Goal: Task Accomplishment & Management: Use online tool/utility

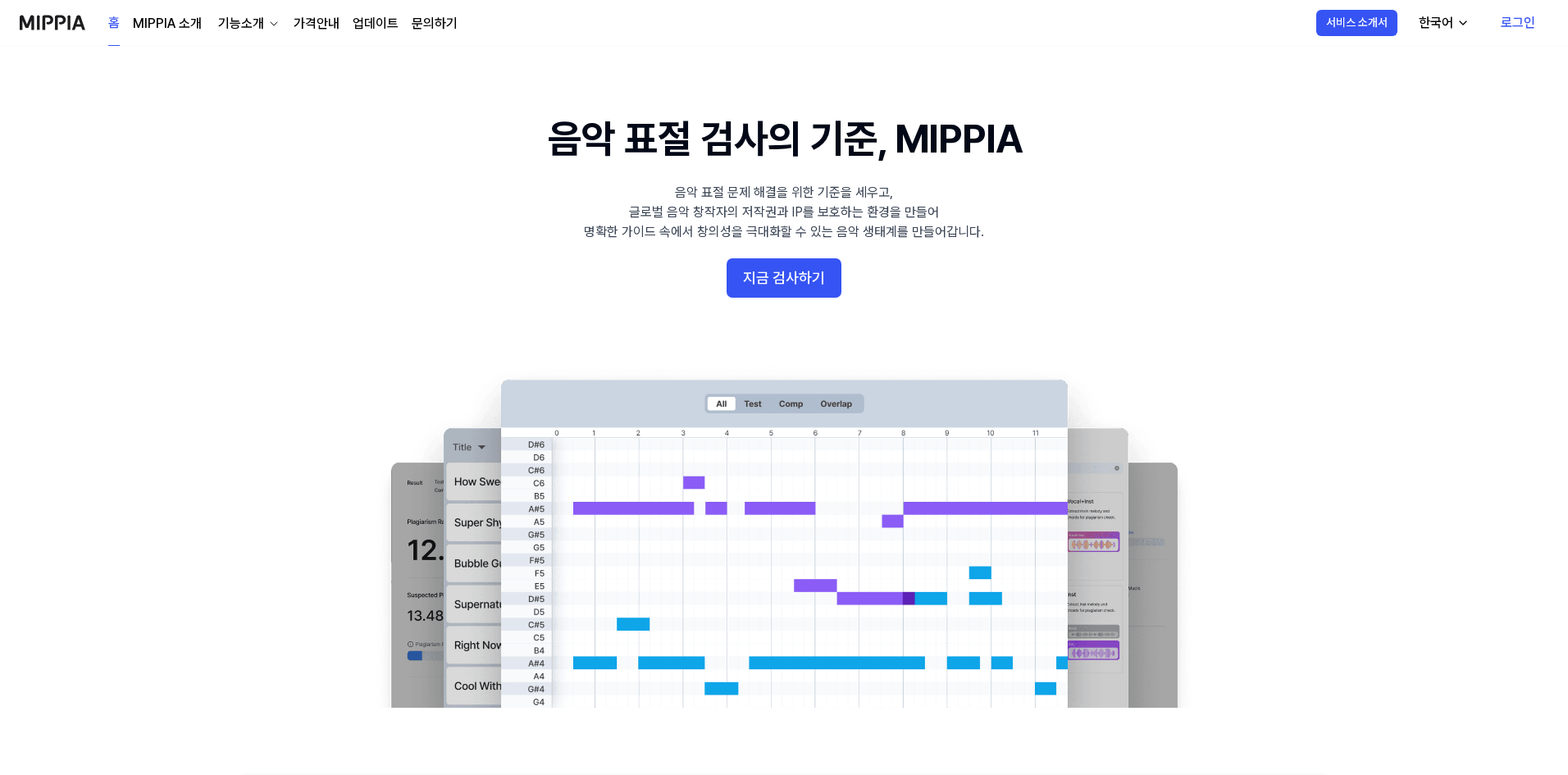
click at [1520, 21] on link "로그인" at bounding box center [1517, 22] width 61 height 45
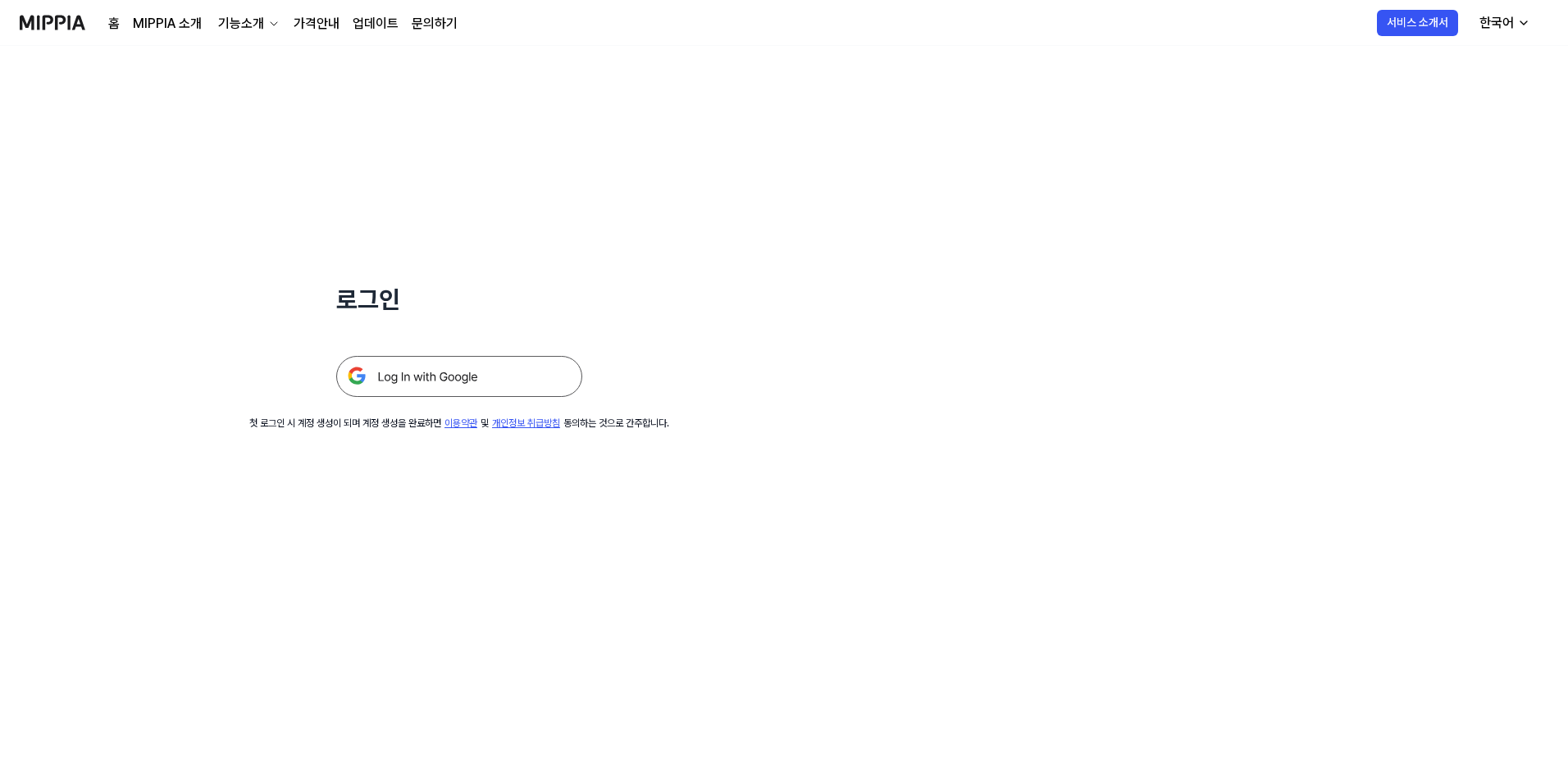
click at [446, 383] on img at bounding box center [459, 377] width 246 height 41
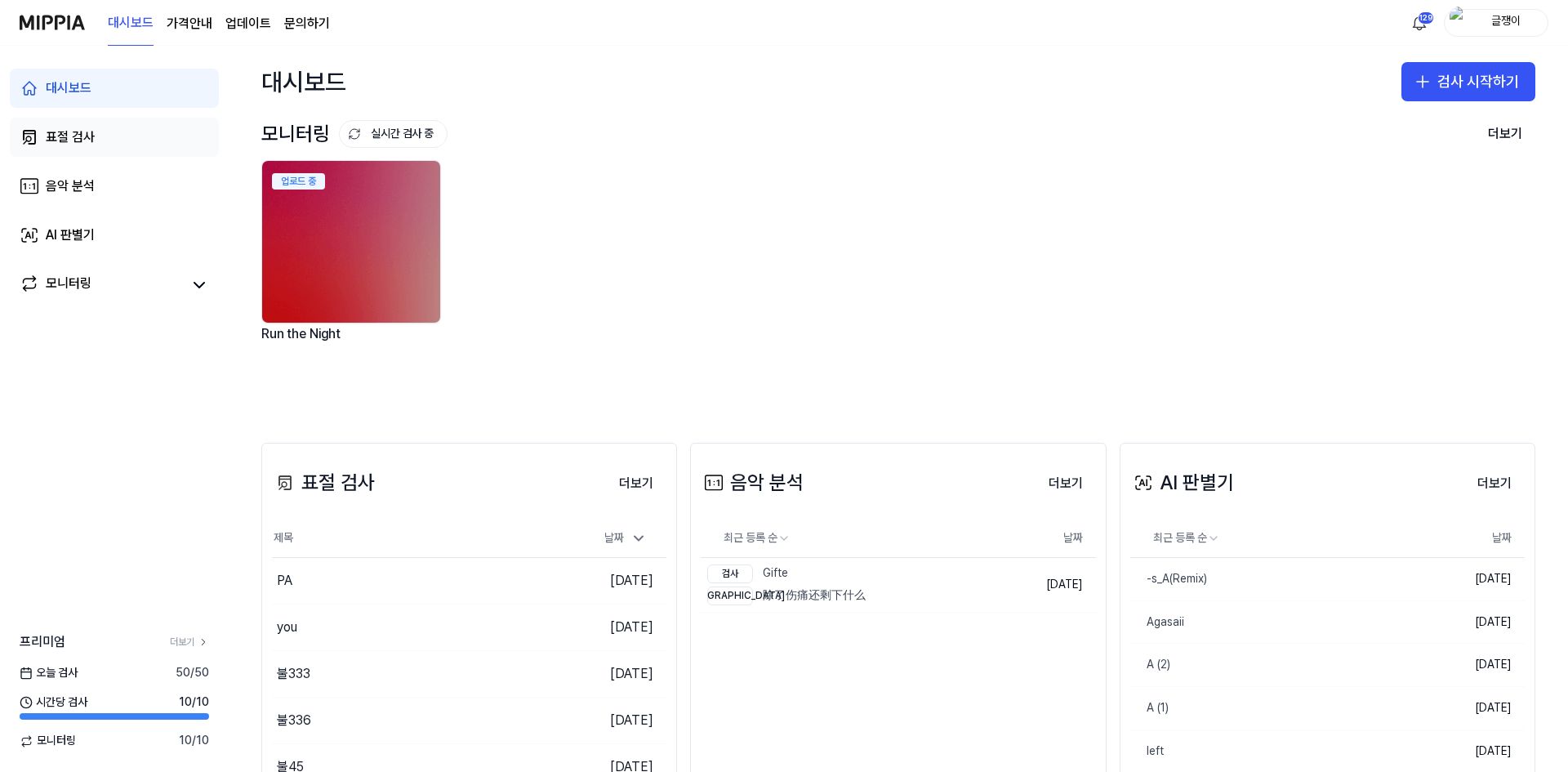
click at [63, 135] on div "표절 검사" at bounding box center [69, 137] width 49 height 20
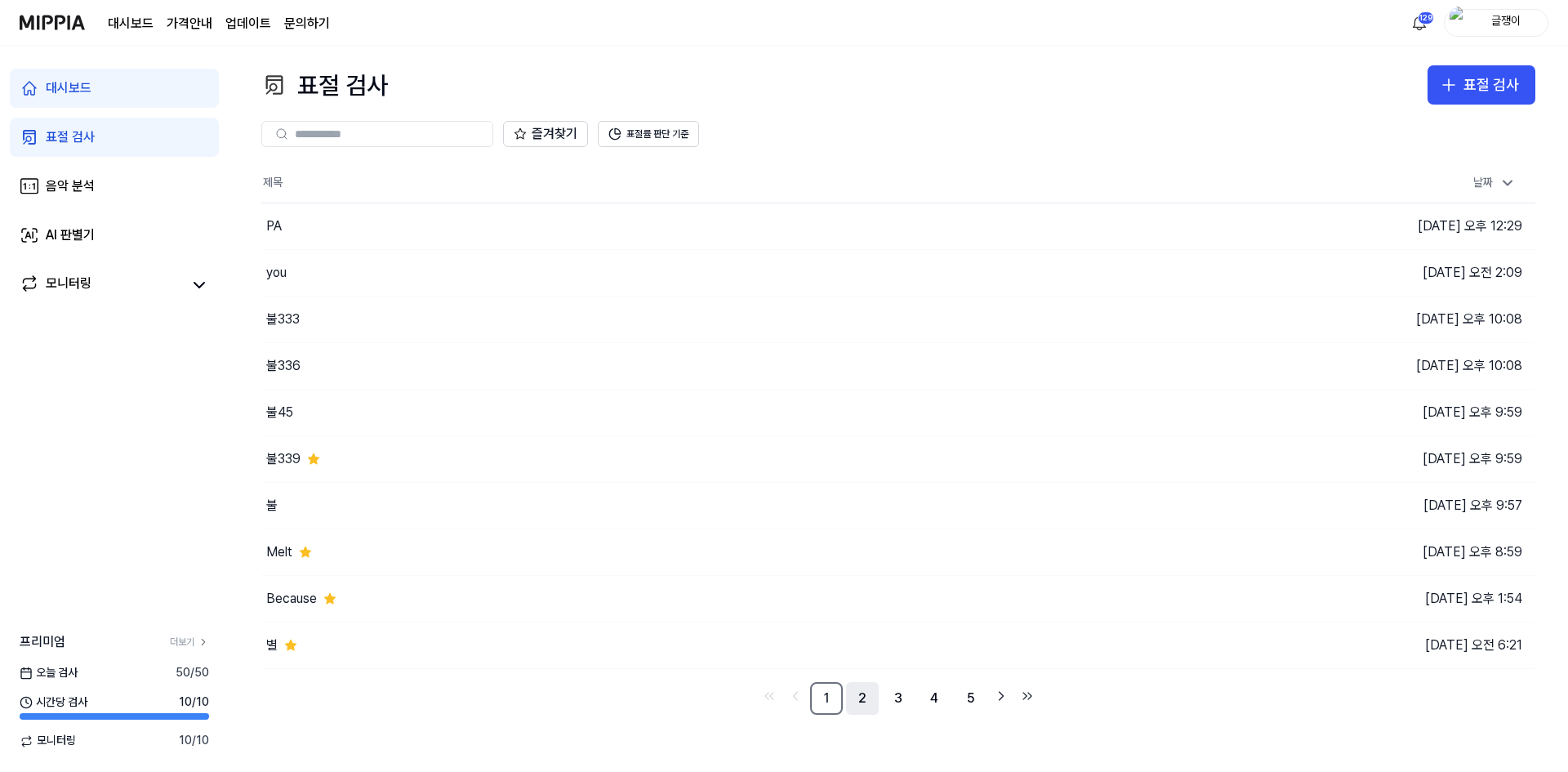
click at [862, 700] on link "2" at bounding box center [863, 698] width 32 height 32
click at [898, 696] on link "3" at bounding box center [899, 698] width 32 height 32
click at [935, 697] on link "4" at bounding box center [934, 698] width 32 height 32
click at [939, 700] on link "5" at bounding box center [934, 698] width 32 height 32
click at [969, 700] on link "7" at bounding box center [970, 698] width 32 height 32
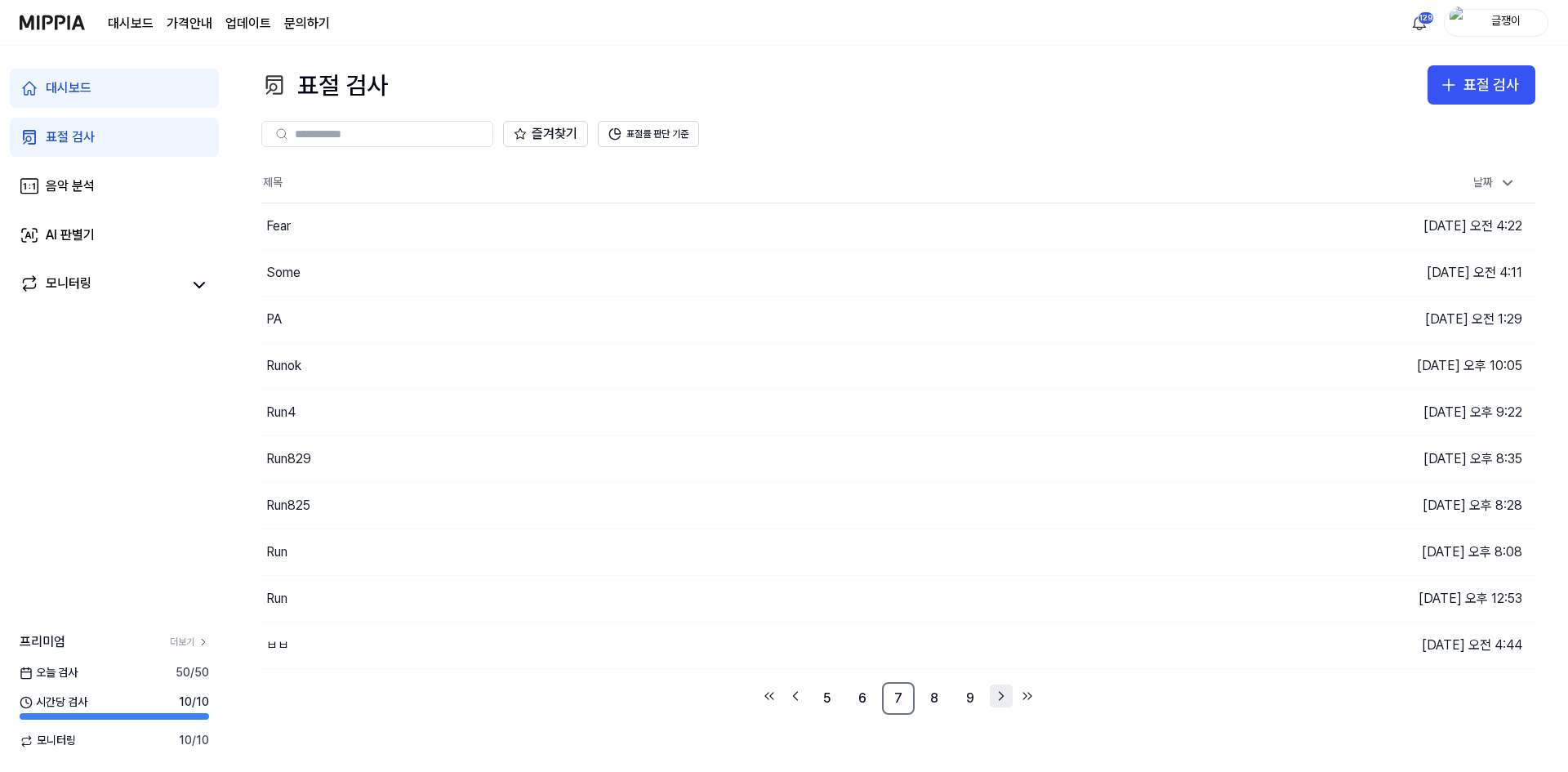
click at [996, 696] on icon "Go to next page" at bounding box center [1001, 695] width 16 height 20
click at [1005, 696] on icon "Go to next page" at bounding box center [1001, 695] width 16 height 20
click at [1001, 694] on icon "Go to next page" at bounding box center [1001, 696] width 4 height 9
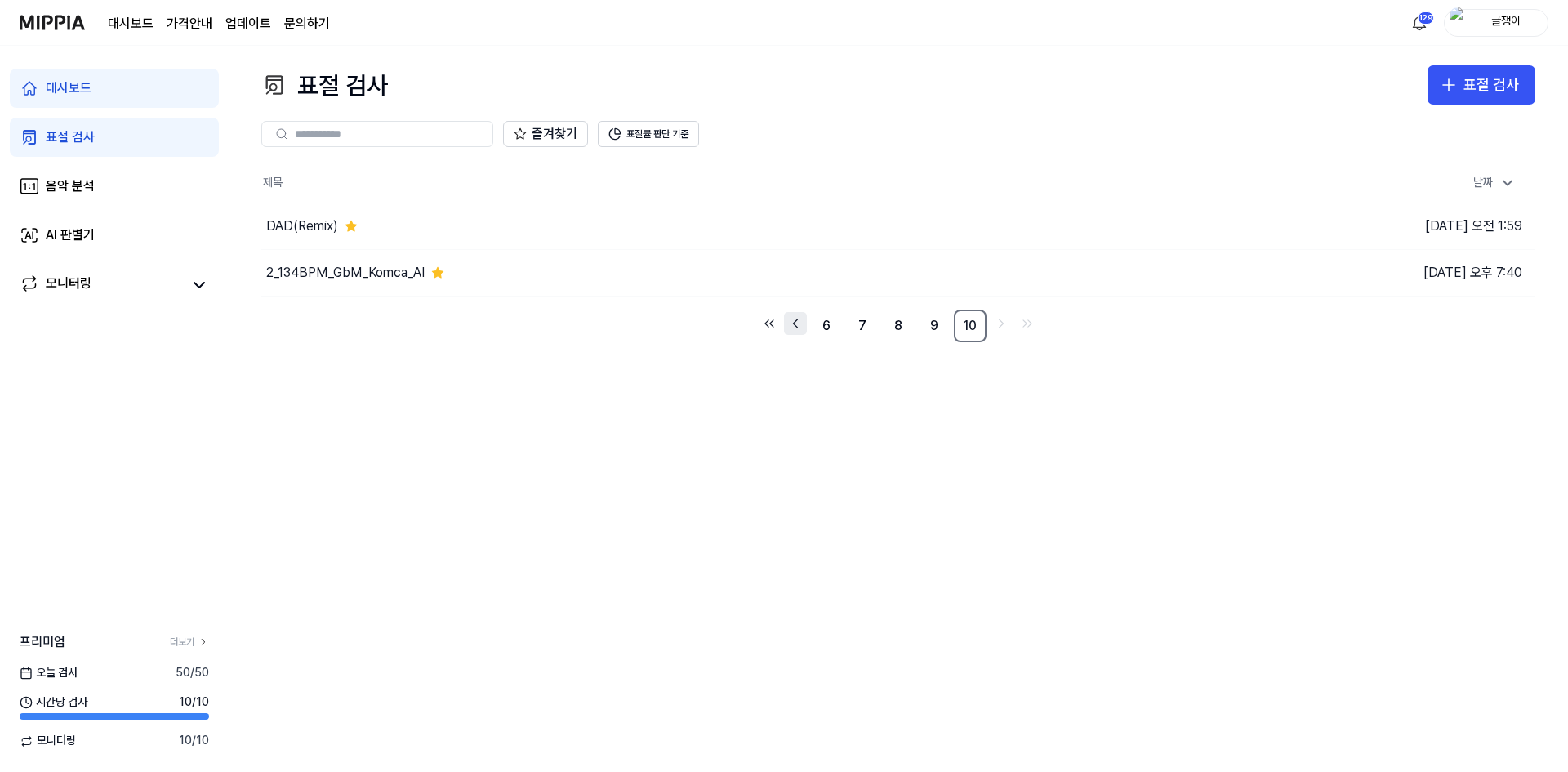
click at [798, 320] on icon "Go to previous page" at bounding box center [795, 323] width 16 height 20
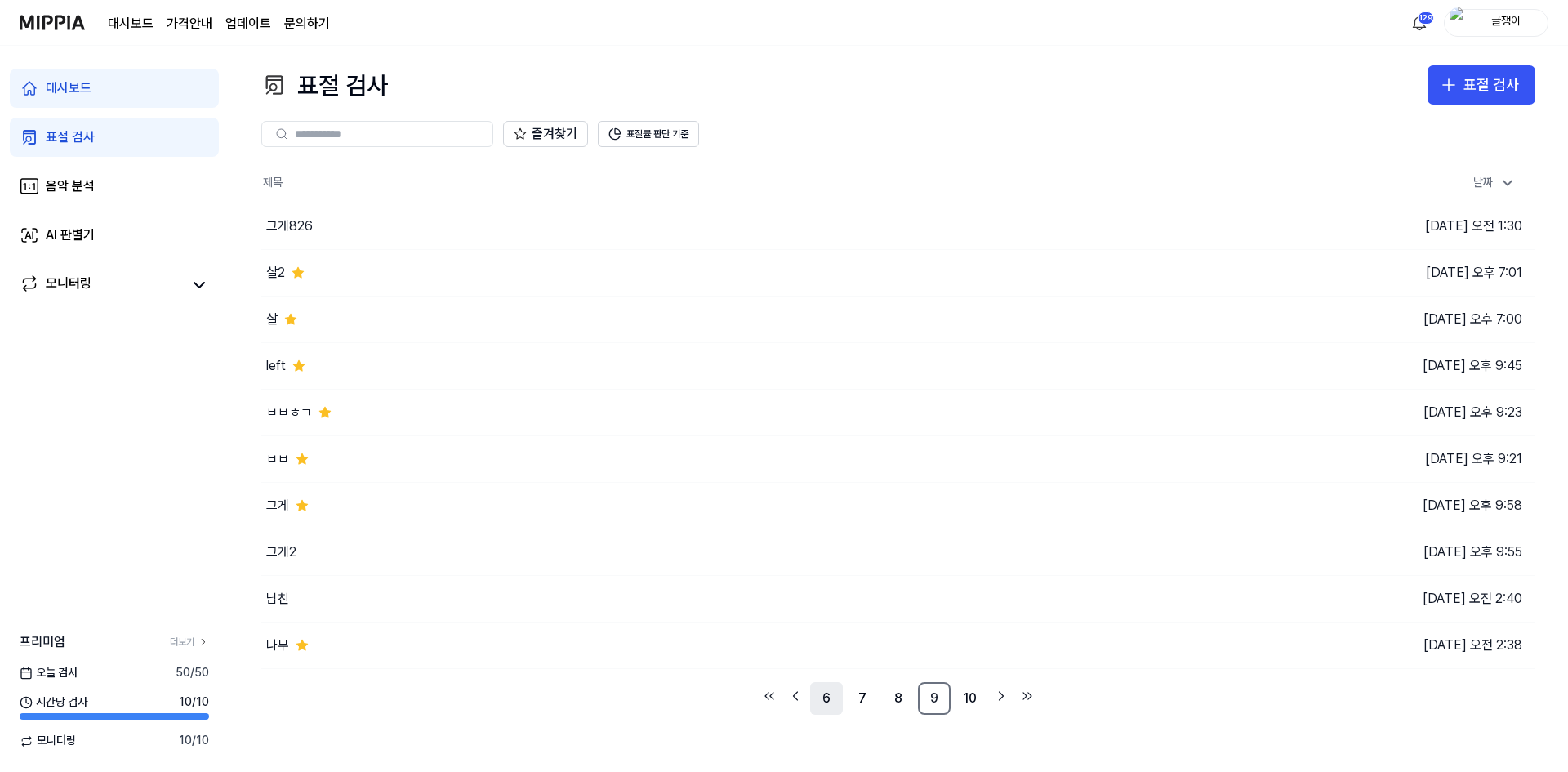
click at [824, 692] on link "6" at bounding box center [827, 698] width 32 height 32
click at [1002, 691] on icon "Go to next page" at bounding box center [1001, 695] width 16 height 20
click at [972, 698] on link "9" at bounding box center [970, 698] width 32 height 32
click at [996, 699] on icon "Go to next page" at bounding box center [1001, 695] width 16 height 20
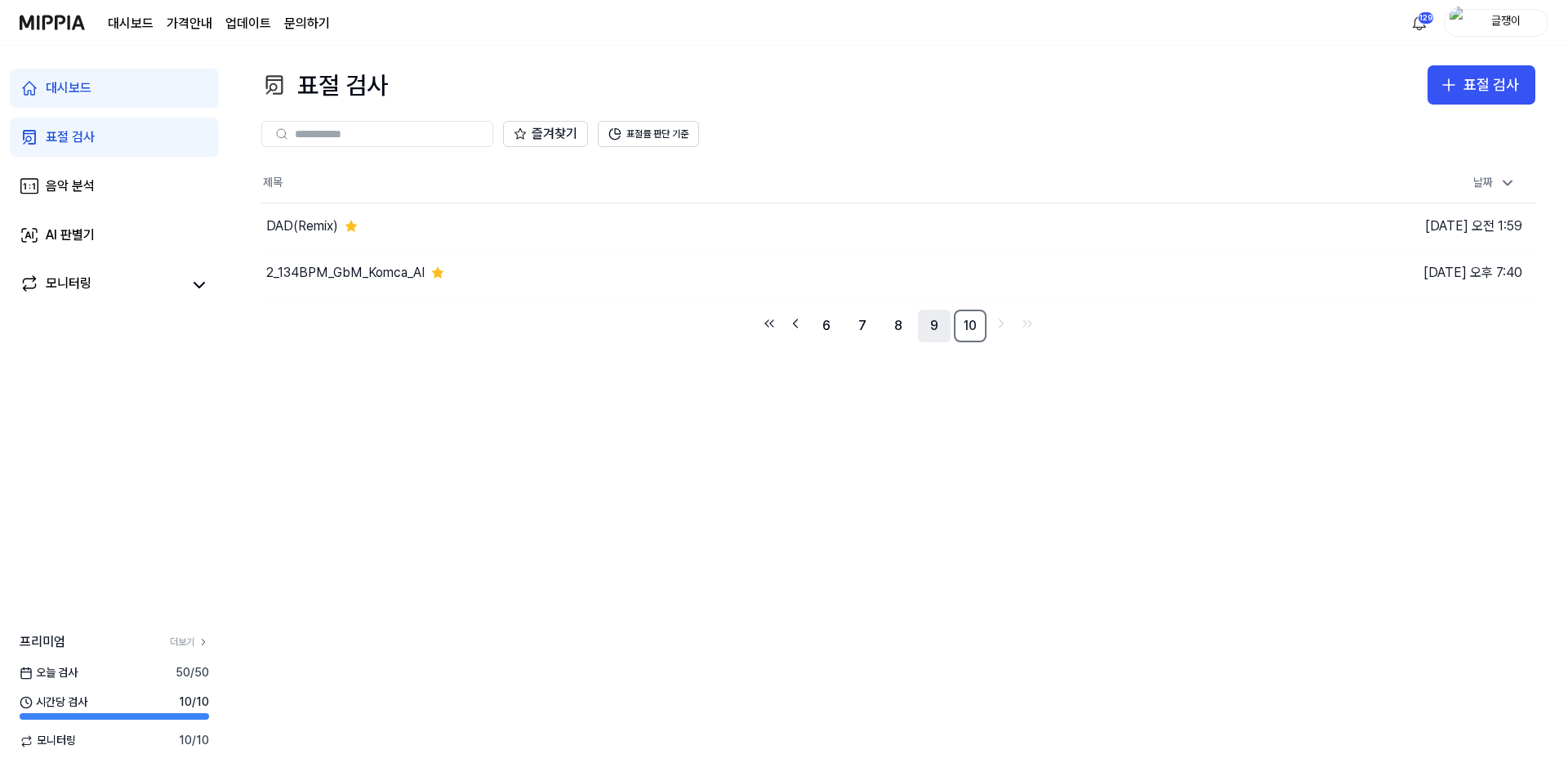
click at [940, 329] on link "9" at bounding box center [934, 326] width 32 height 32
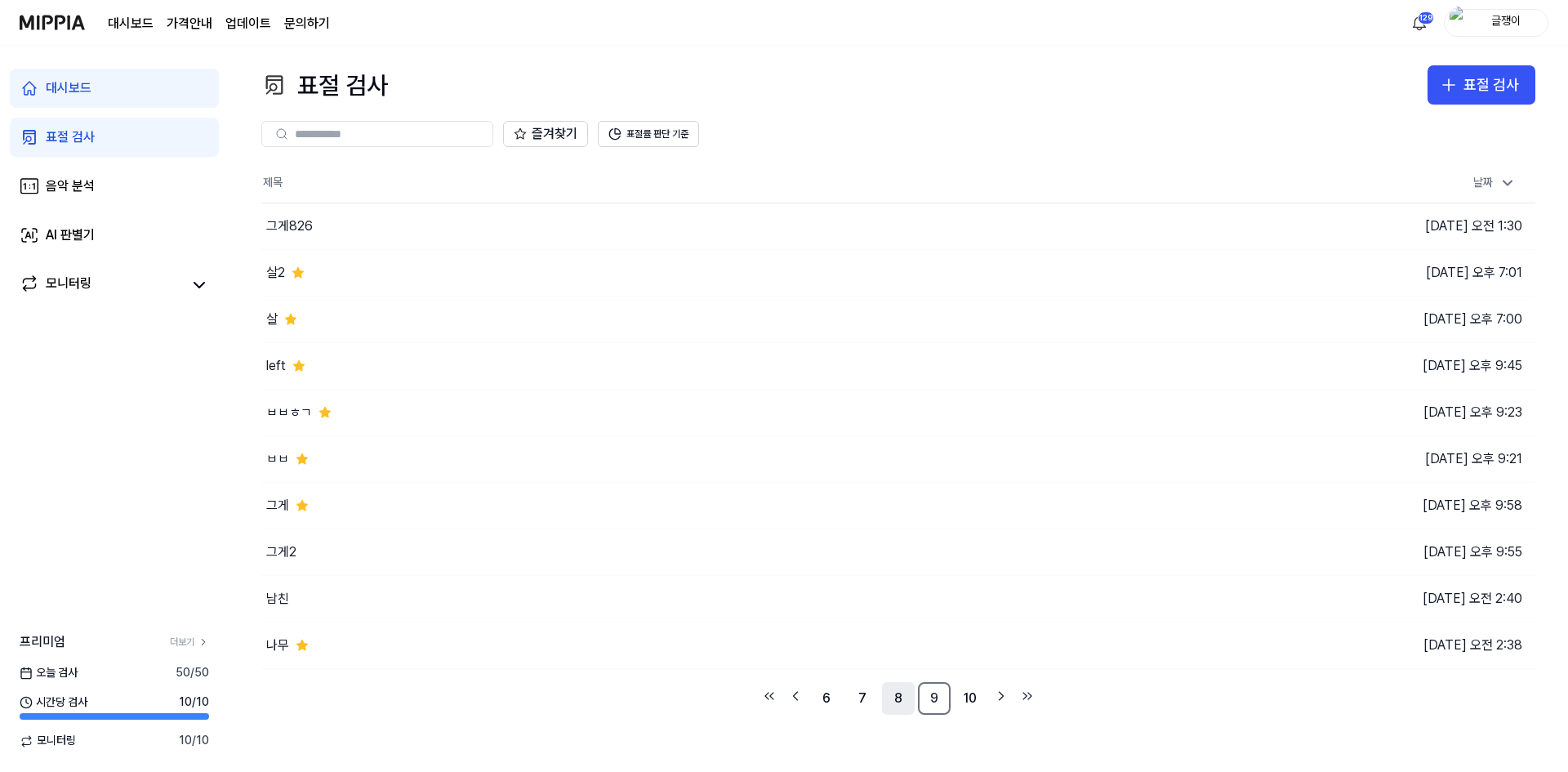
click at [904, 695] on link "8" at bounding box center [899, 698] width 32 height 32
click at [864, 693] on link "7" at bounding box center [863, 698] width 32 height 32
click at [823, 696] on link "5" at bounding box center [827, 698] width 32 height 32
click at [795, 692] on icon "Go to previous page" at bounding box center [795, 695] width 16 height 20
click at [797, 695] on icon "Go to previous page" at bounding box center [795, 695] width 16 height 20
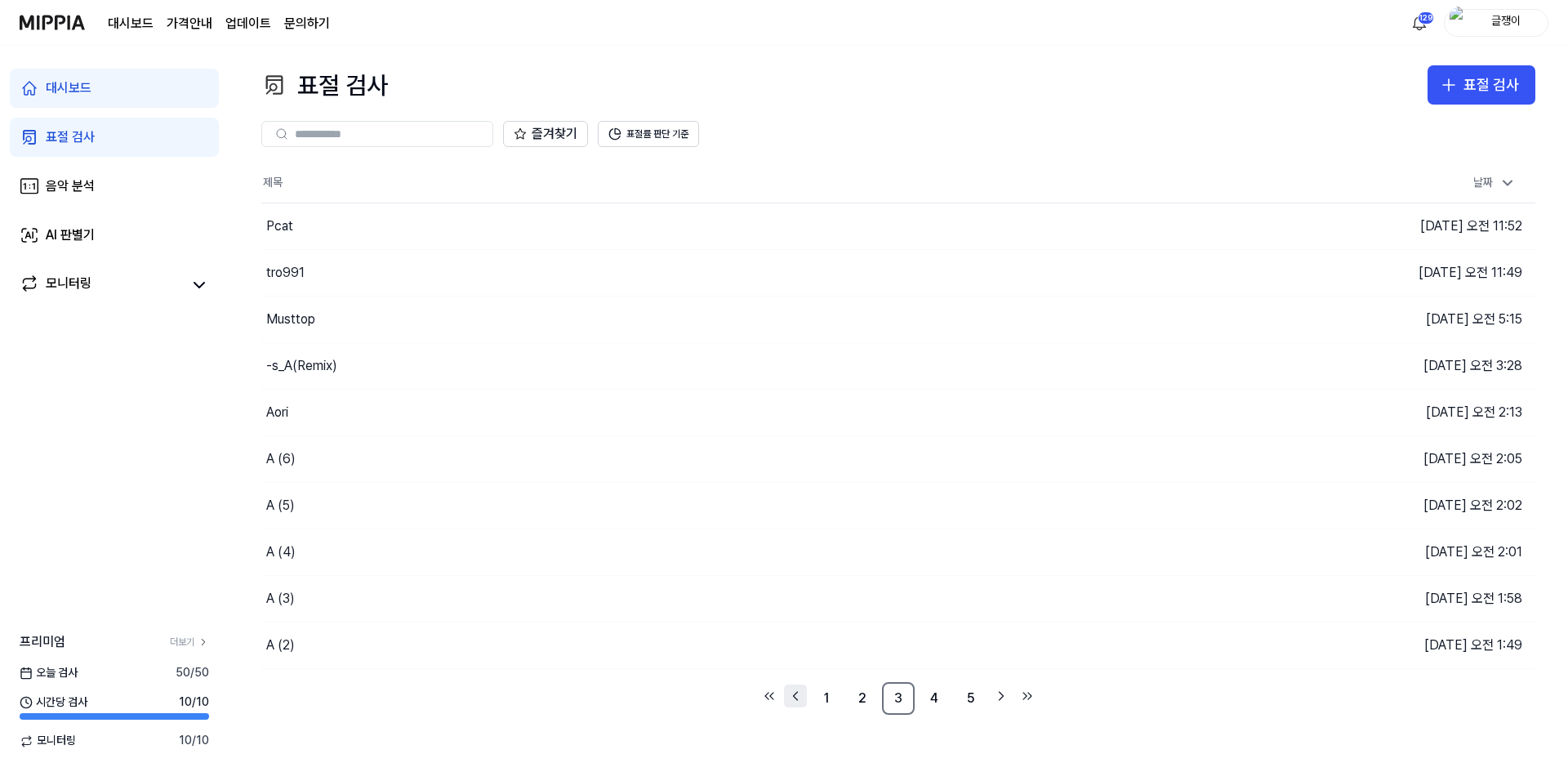
click at [792, 693] on icon "Go to previous page" at bounding box center [795, 695] width 16 height 20
click at [829, 688] on link "1" at bounding box center [827, 698] width 32 height 32
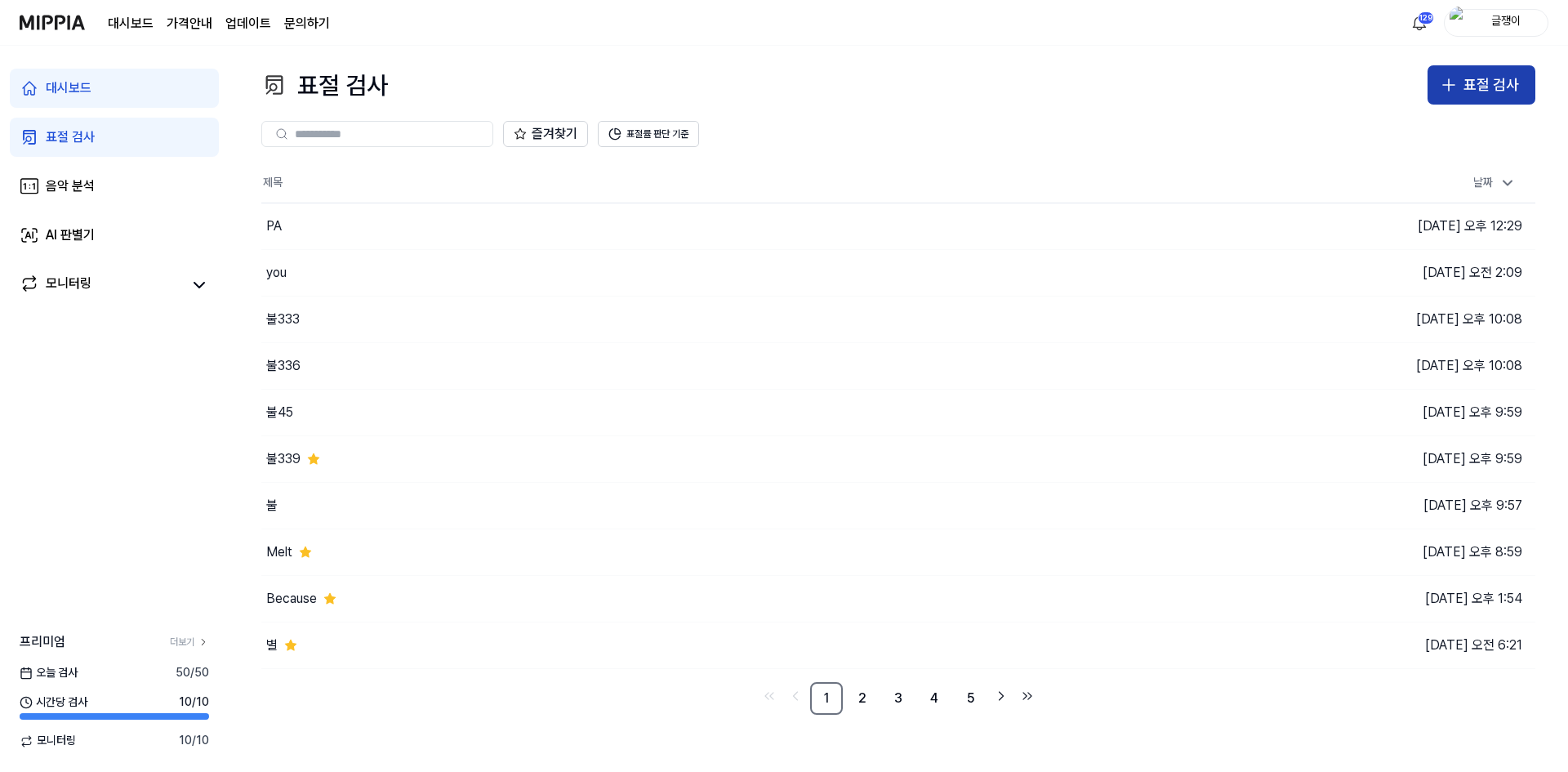
click at [1457, 83] on icon "button" at bounding box center [1448, 85] width 20 height 20
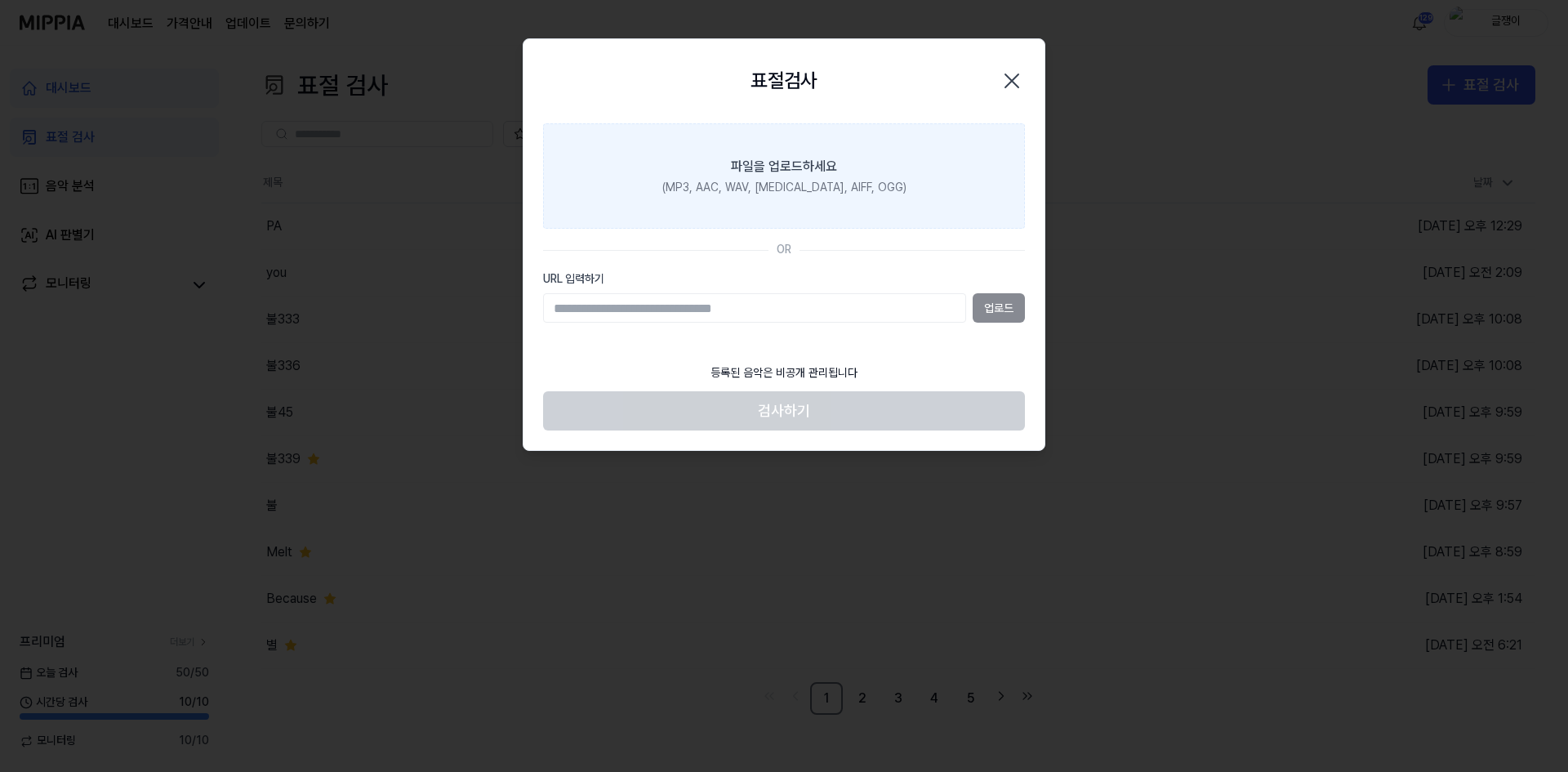
click at [781, 170] on div "파일을 업로드하세요" at bounding box center [784, 166] width 106 height 20
click at [0, 0] on input "파일을 업로드하세요 (MP3, AAC, WAV, FLAC, AIFF, OGG)" at bounding box center [0, 0] width 0 height 0
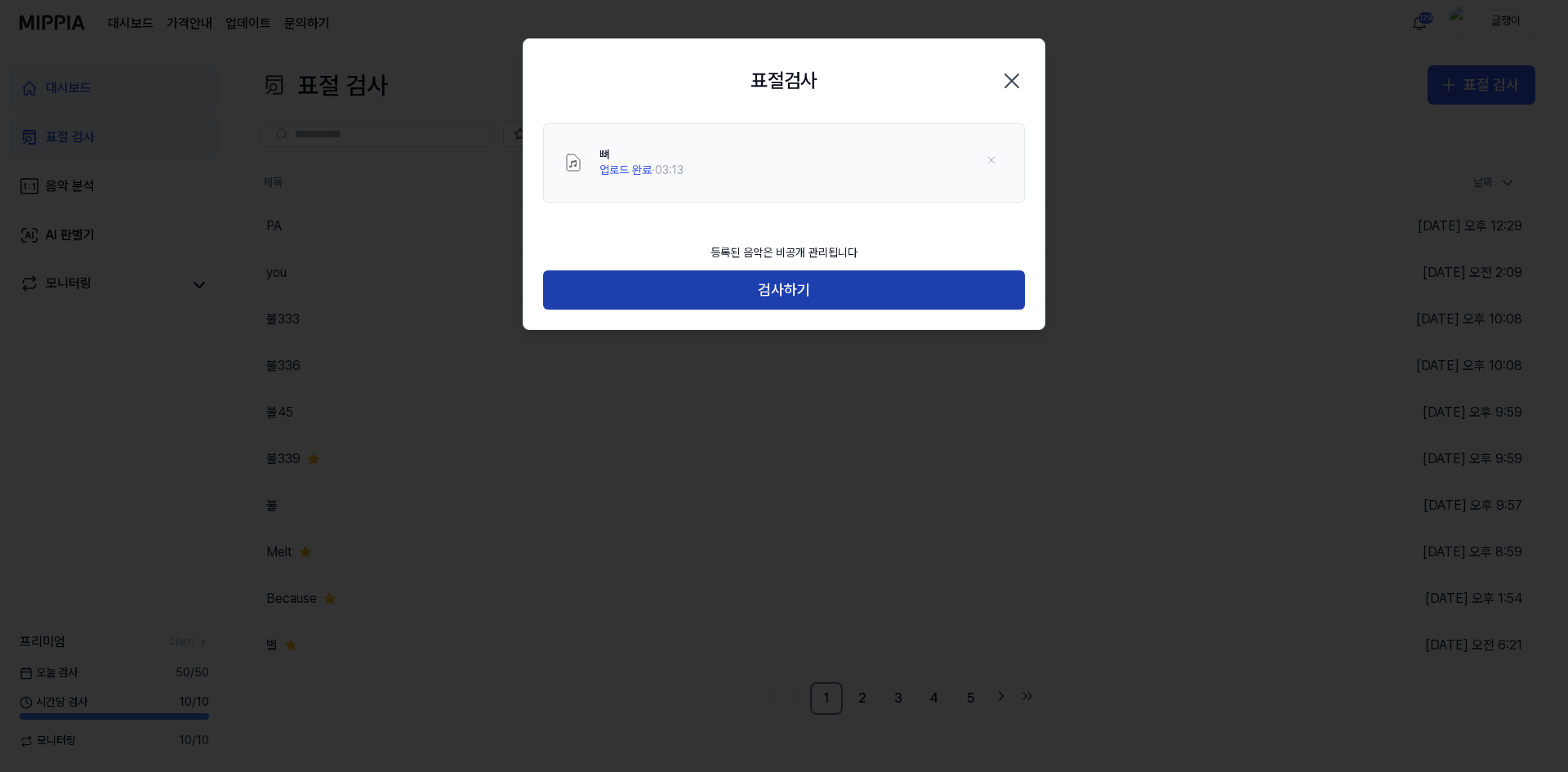
click at [796, 286] on button "검사하기" at bounding box center [784, 290] width 482 height 39
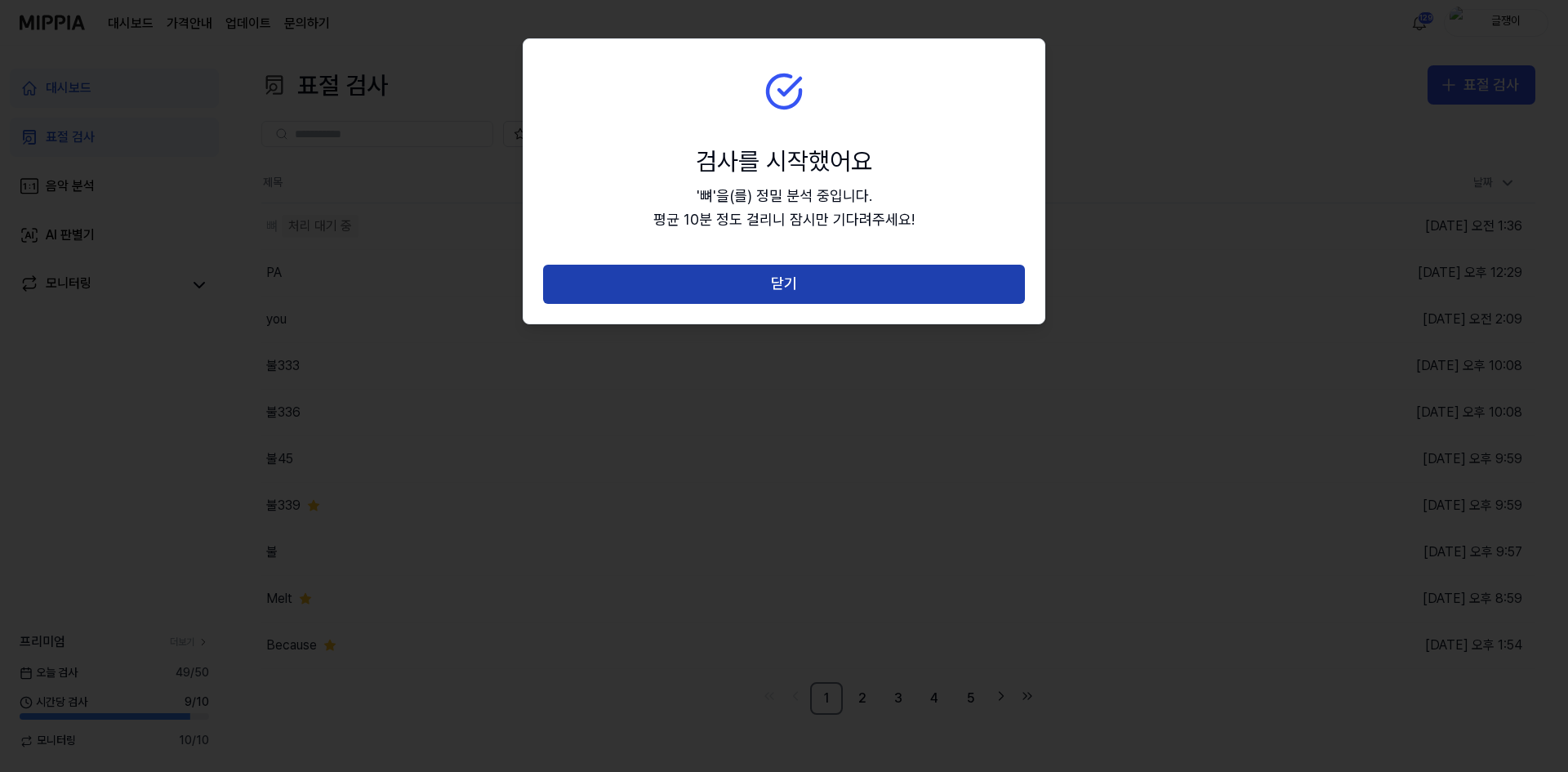
click at [790, 273] on button "닫기" at bounding box center [784, 285] width 482 height 39
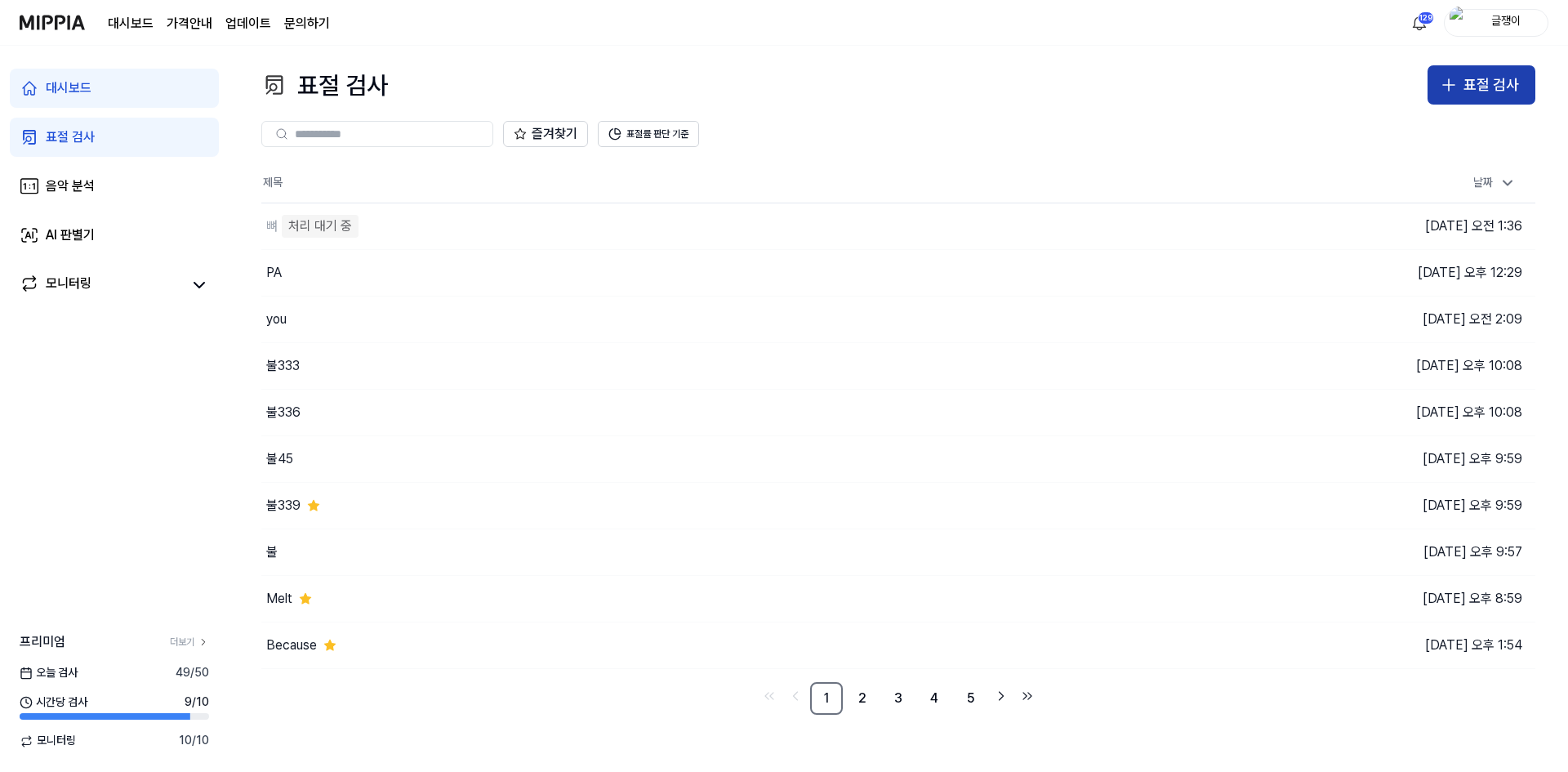
click at [1460, 85] on button "표절 검사" at bounding box center [1482, 85] width 108 height 39
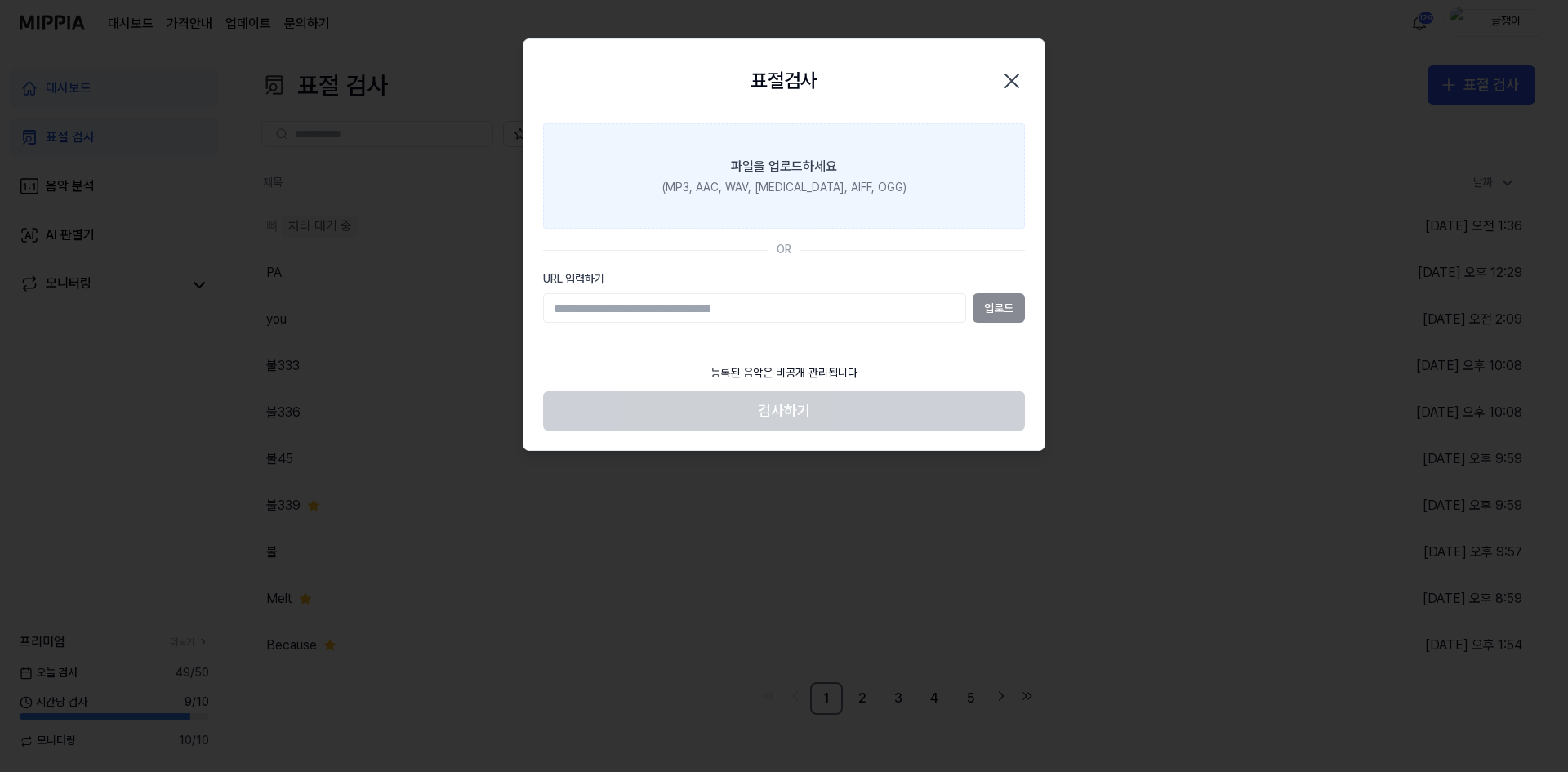
click at [770, 181] on div "(MP3, AAC, WAV, FLAC, AIFF, OGG)" at bounding box center [785, 187] width 245 height 16
click at [0, 0] on input "파일을 업로드하세요 (MP3, AAC, WAV, FLAC, AIFF, OGG)" at bounding box center [0, 0] width 0 height 0
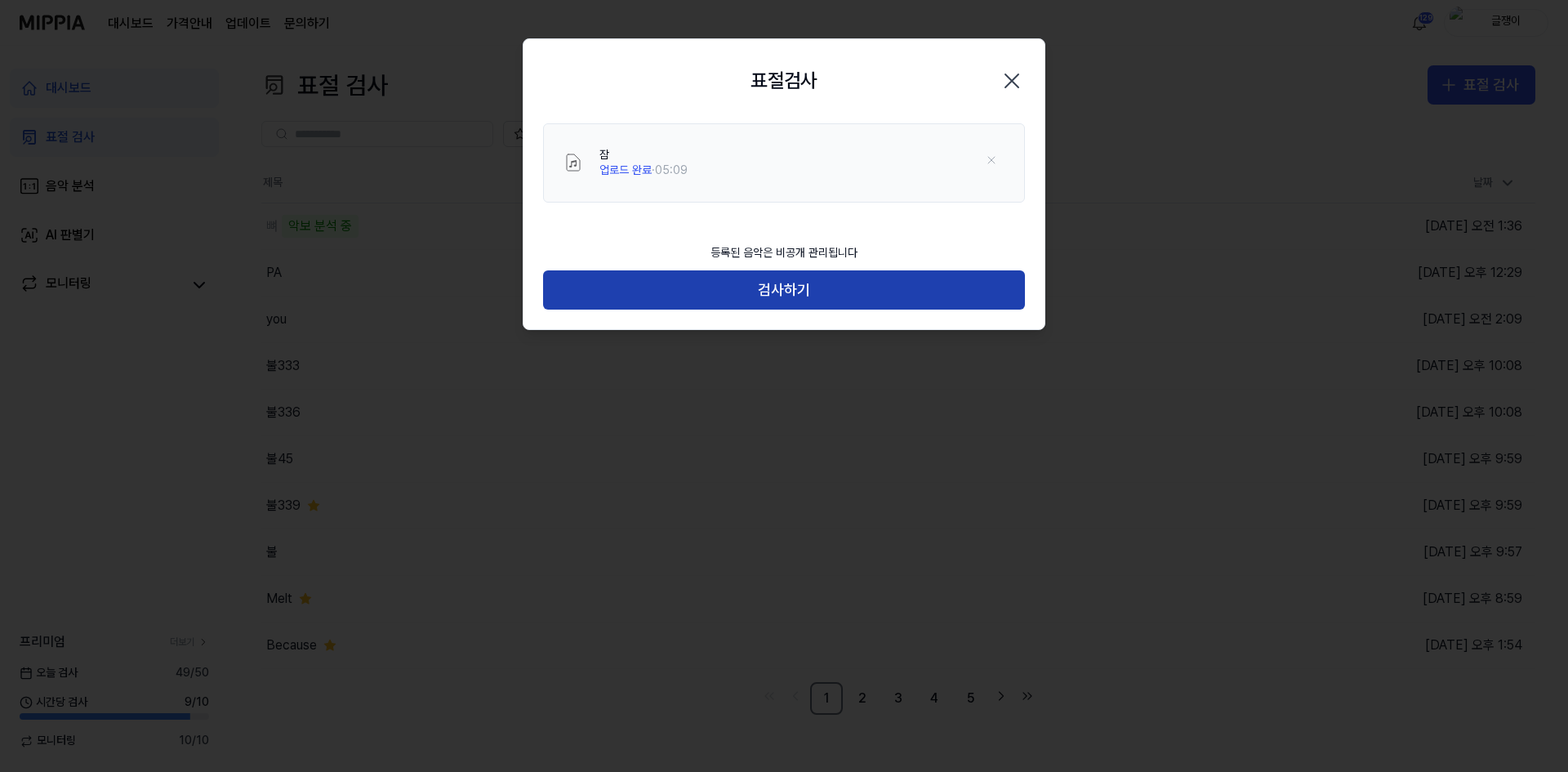
click at [788, 292] on button "검사하기" at bounding box center [784, 290] width 482 height 39
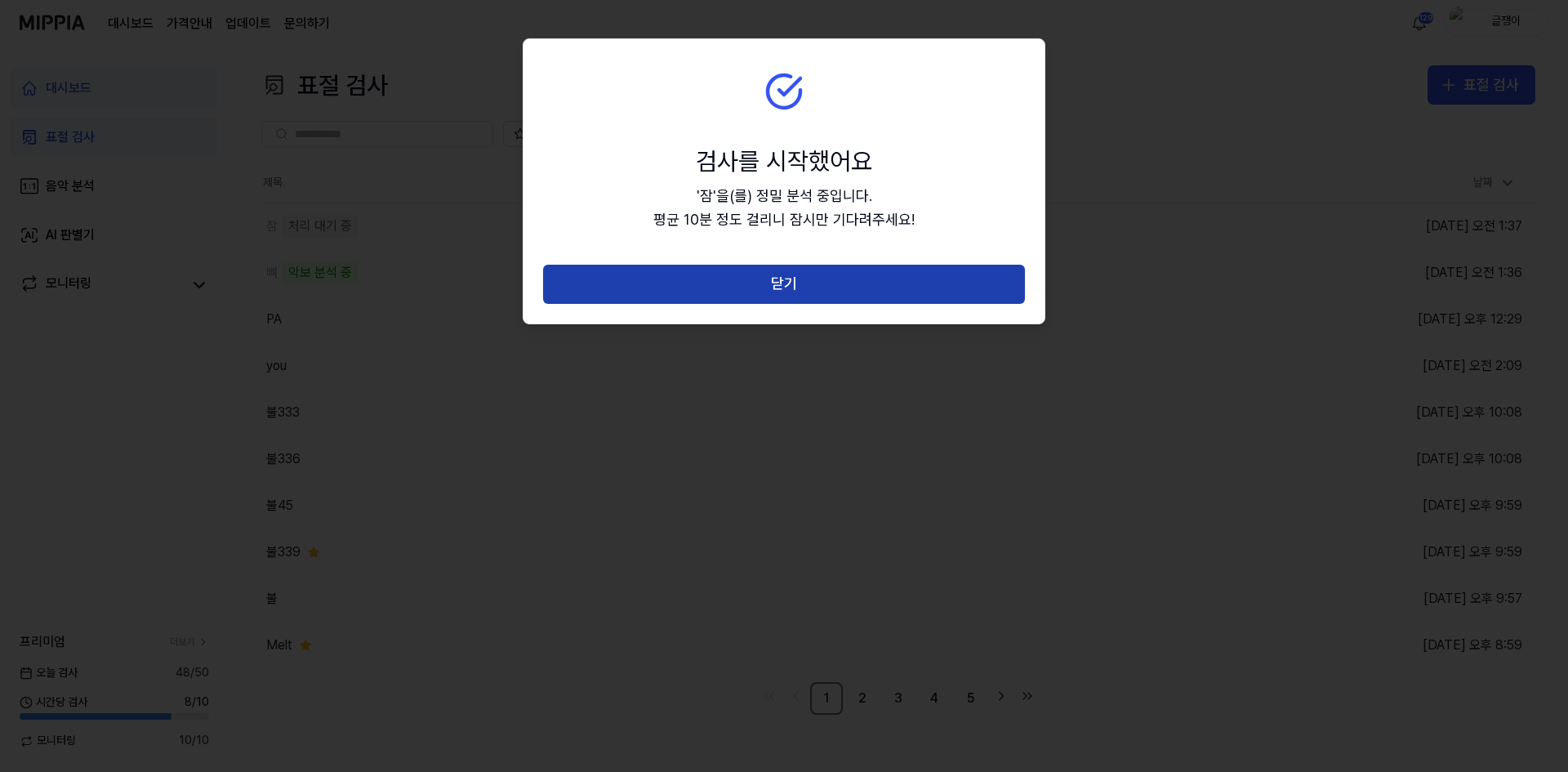
click at [789, 276] on button "닫기" at bounding box center [784, 285] width 482 height 39
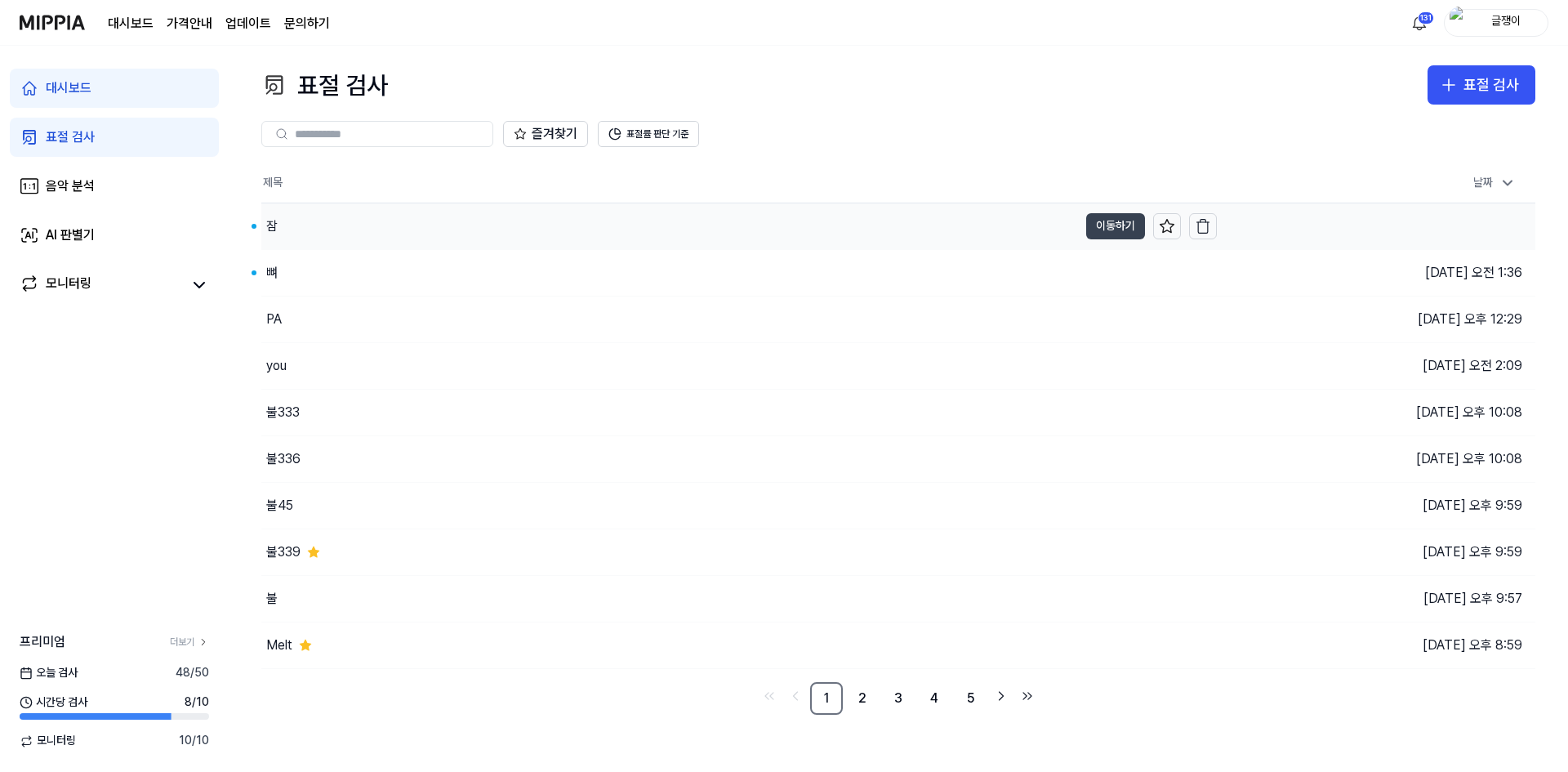
click at [1102, 221] on button "이동하기" at bounding box center [1116, 226] width 59 height 27
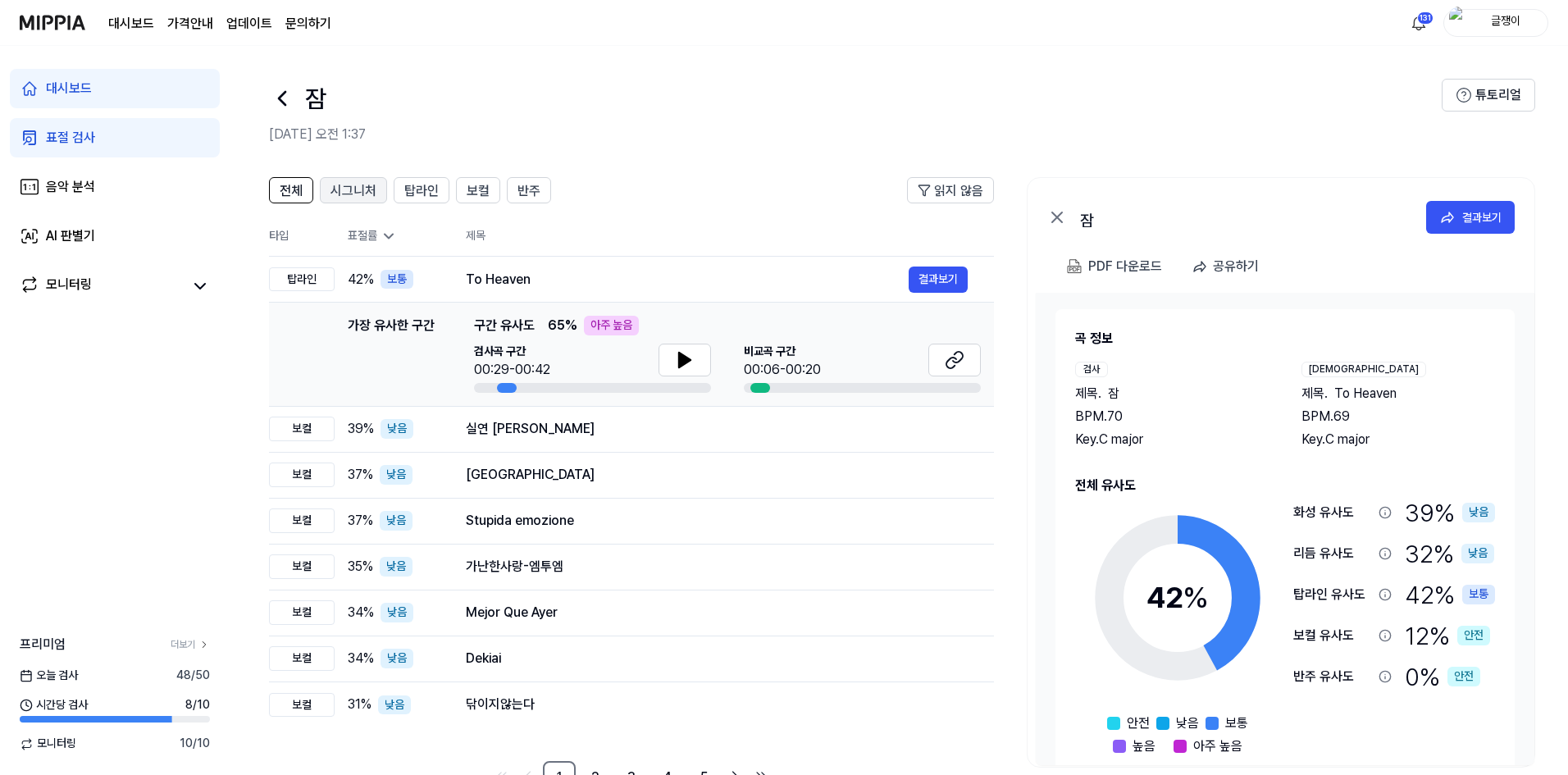
click at [363, 183] on div "시그니처" at bounding box center [353, 190] width 45 height 21
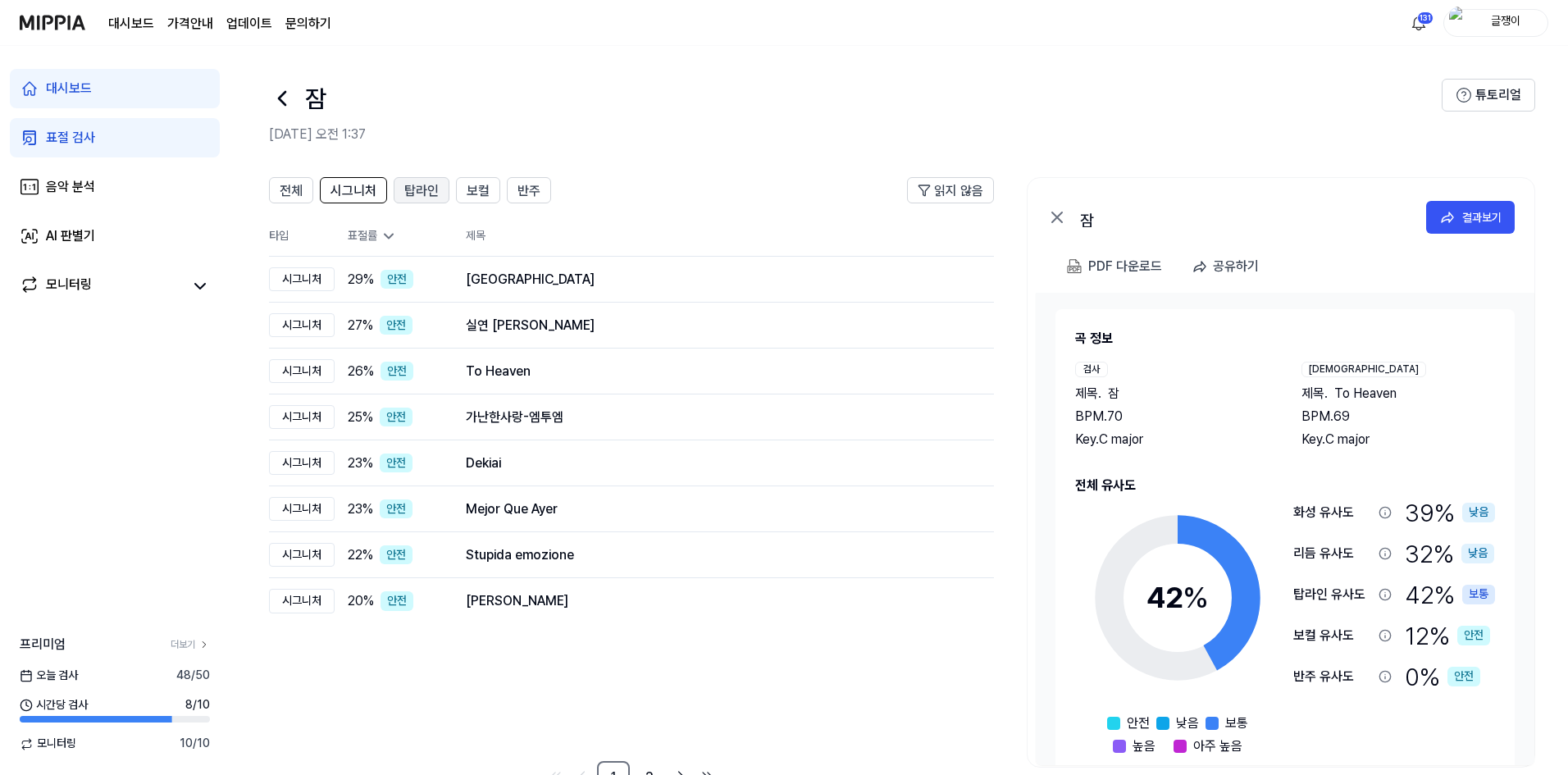
click at [421, 189] on span "탑라인" at bounding box center [421, 191] width 34 height 20
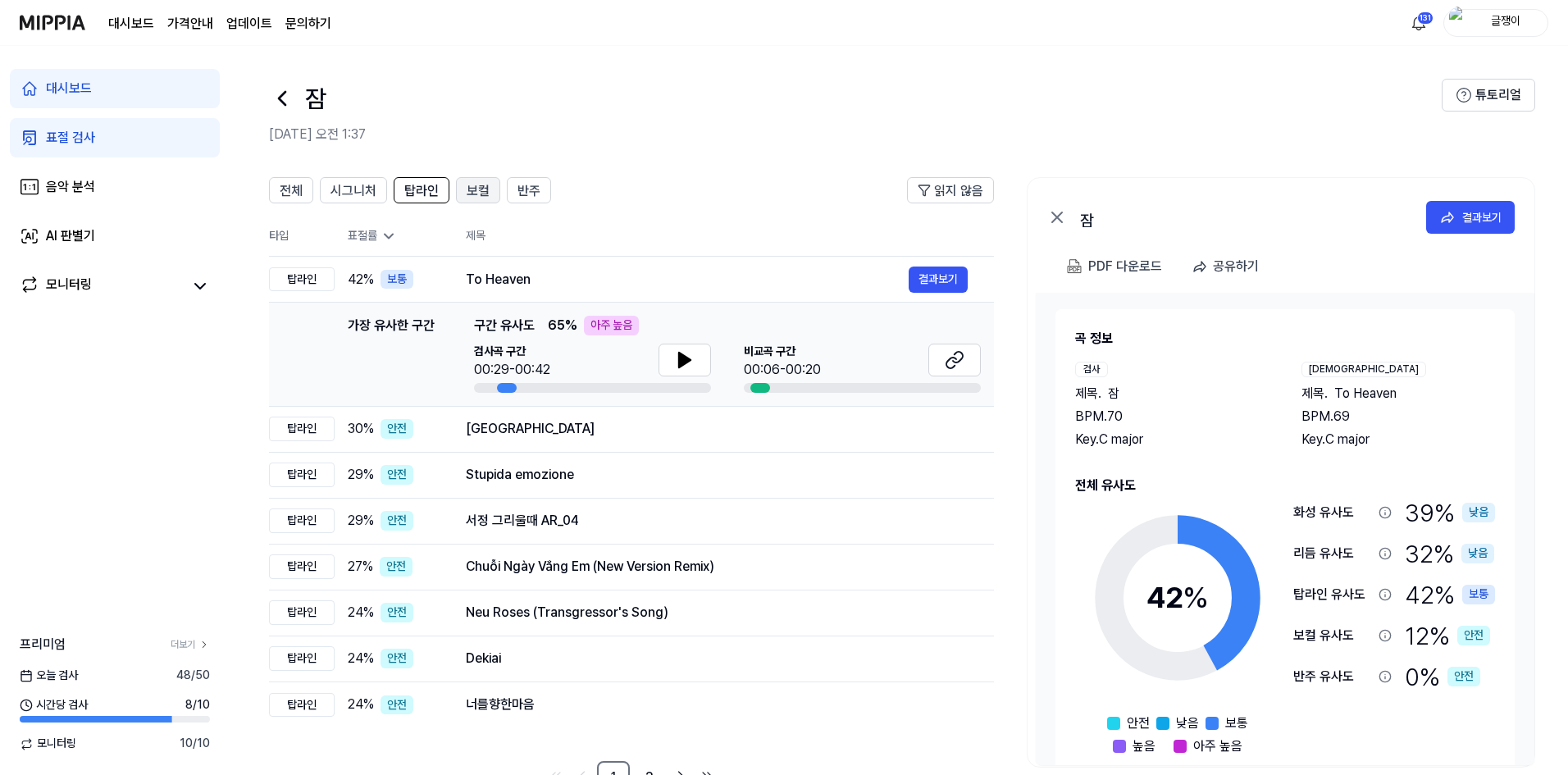
click at [478, 182] on span "보컬" at bounding box center [478, 191] width 23 height 20
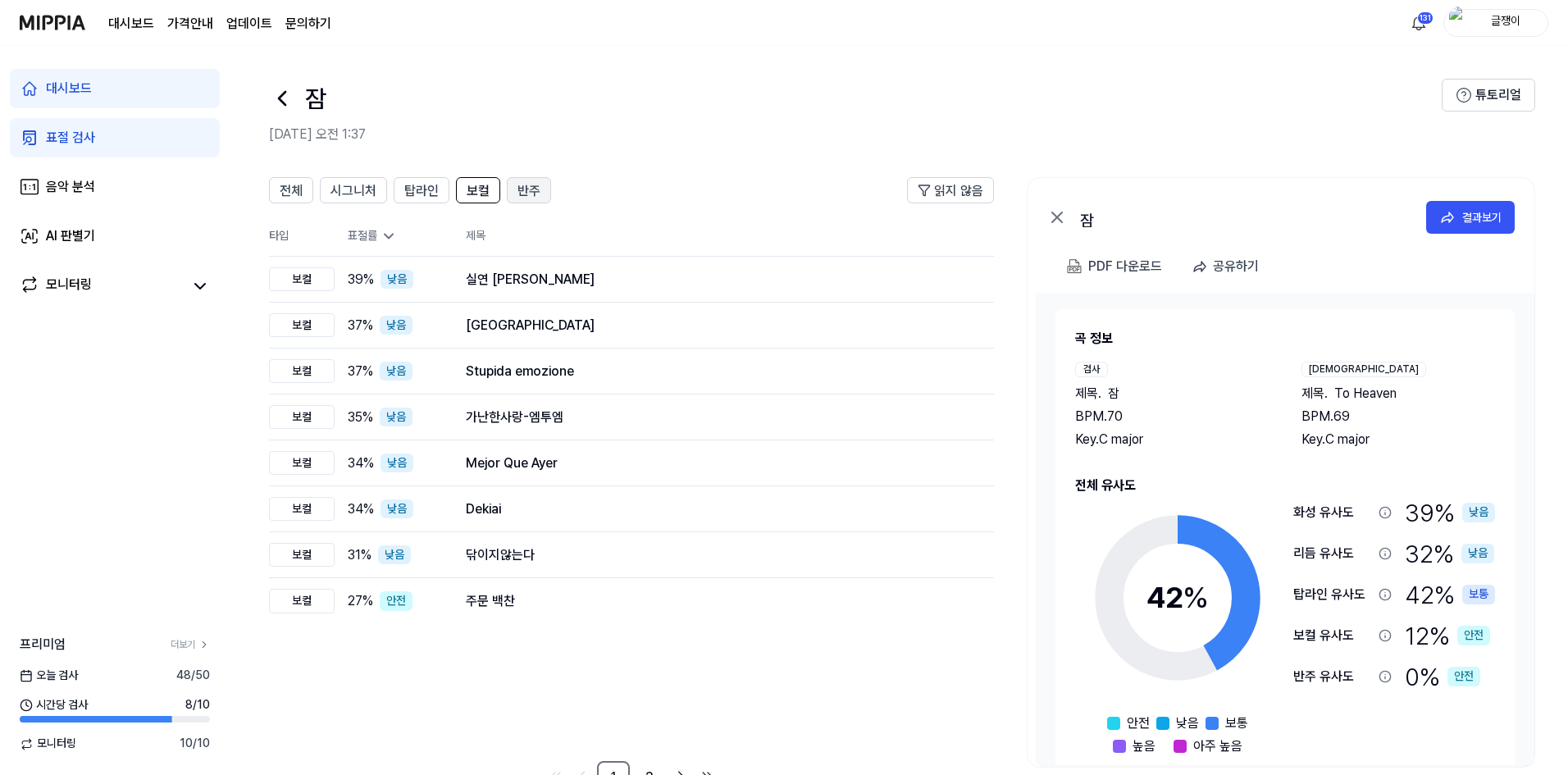
click at [532, 185] on span "반주" at bounding box center [529, 191] width 23 height 20
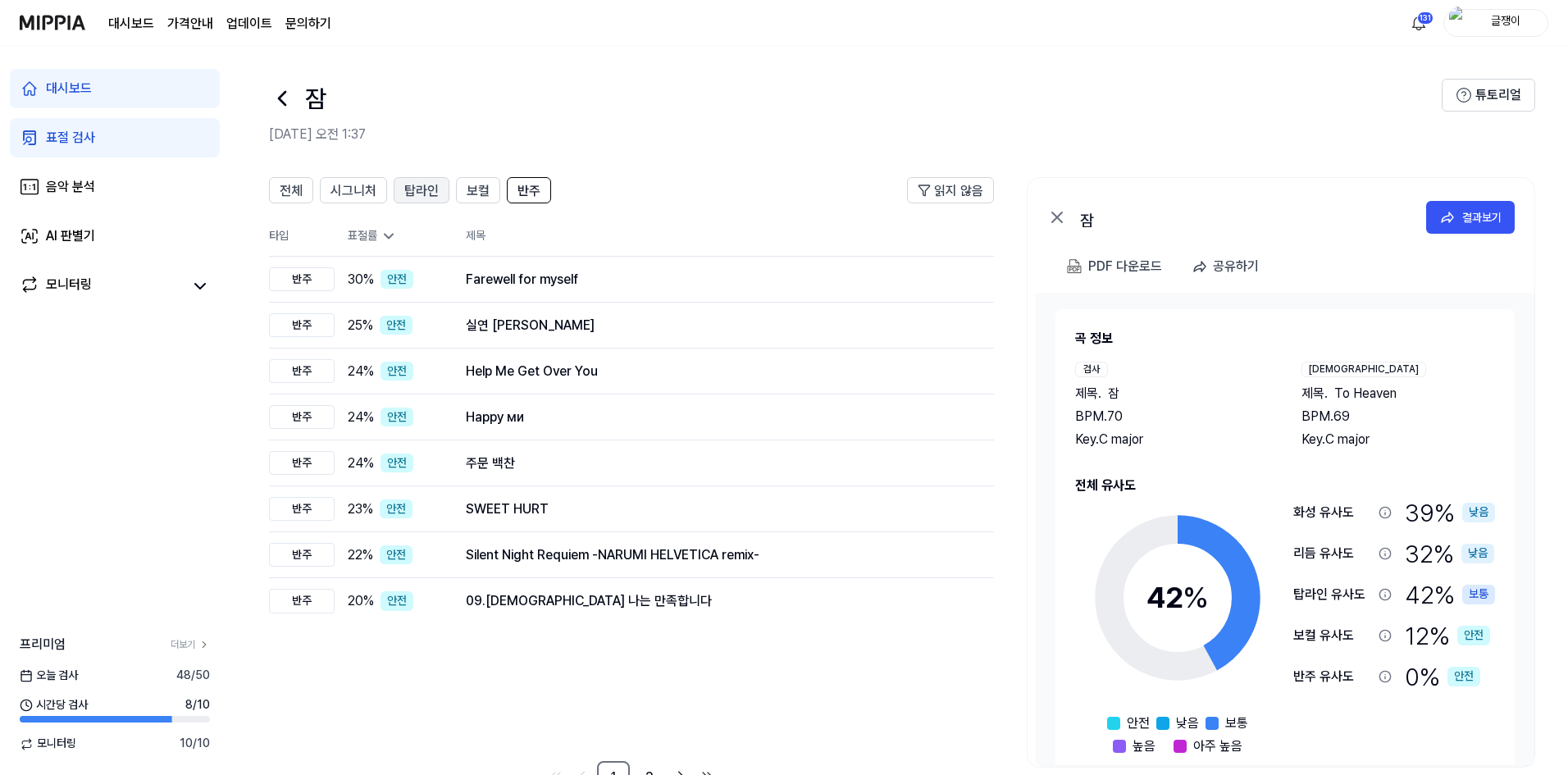
click at [419, 190] on span "탑라인" at bounding box center [421, 191] width 34 height 20
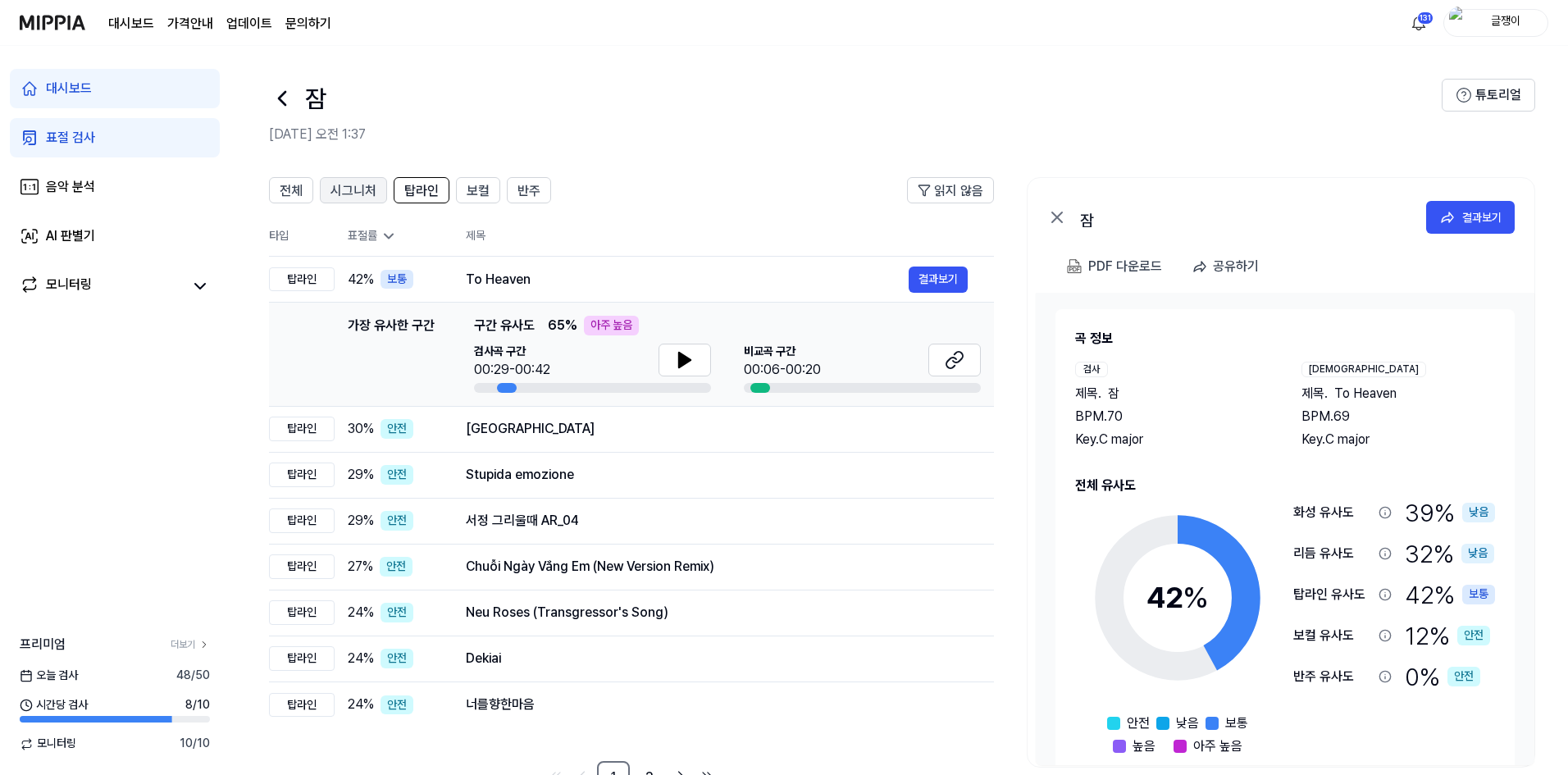
click at [354, 196] on span "시그니처" at bounding box center [353, 191] width 45 height 20
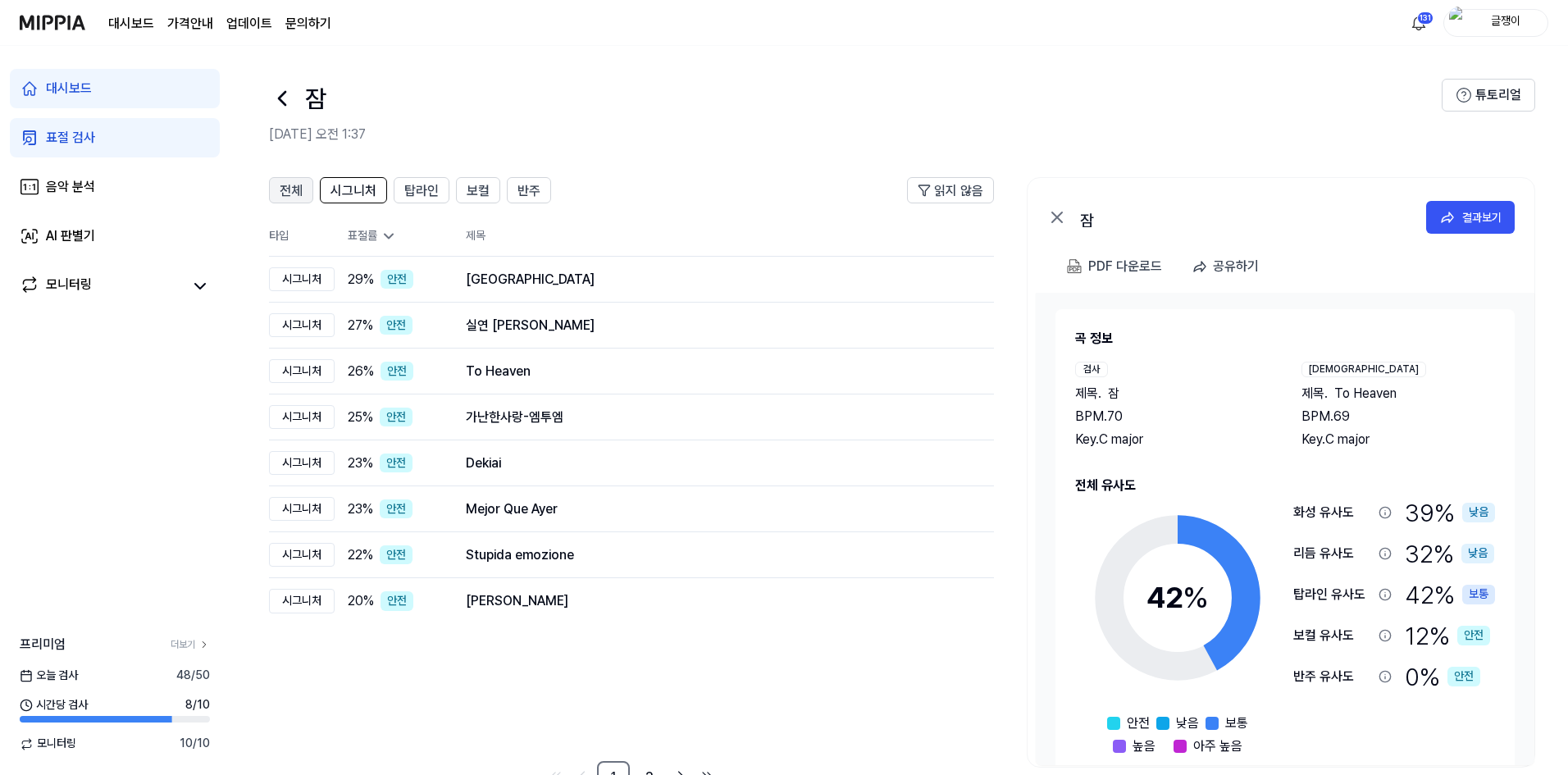
click at [301, 193] on span "전체" at bounding box center [291, 191] width 23 height 20
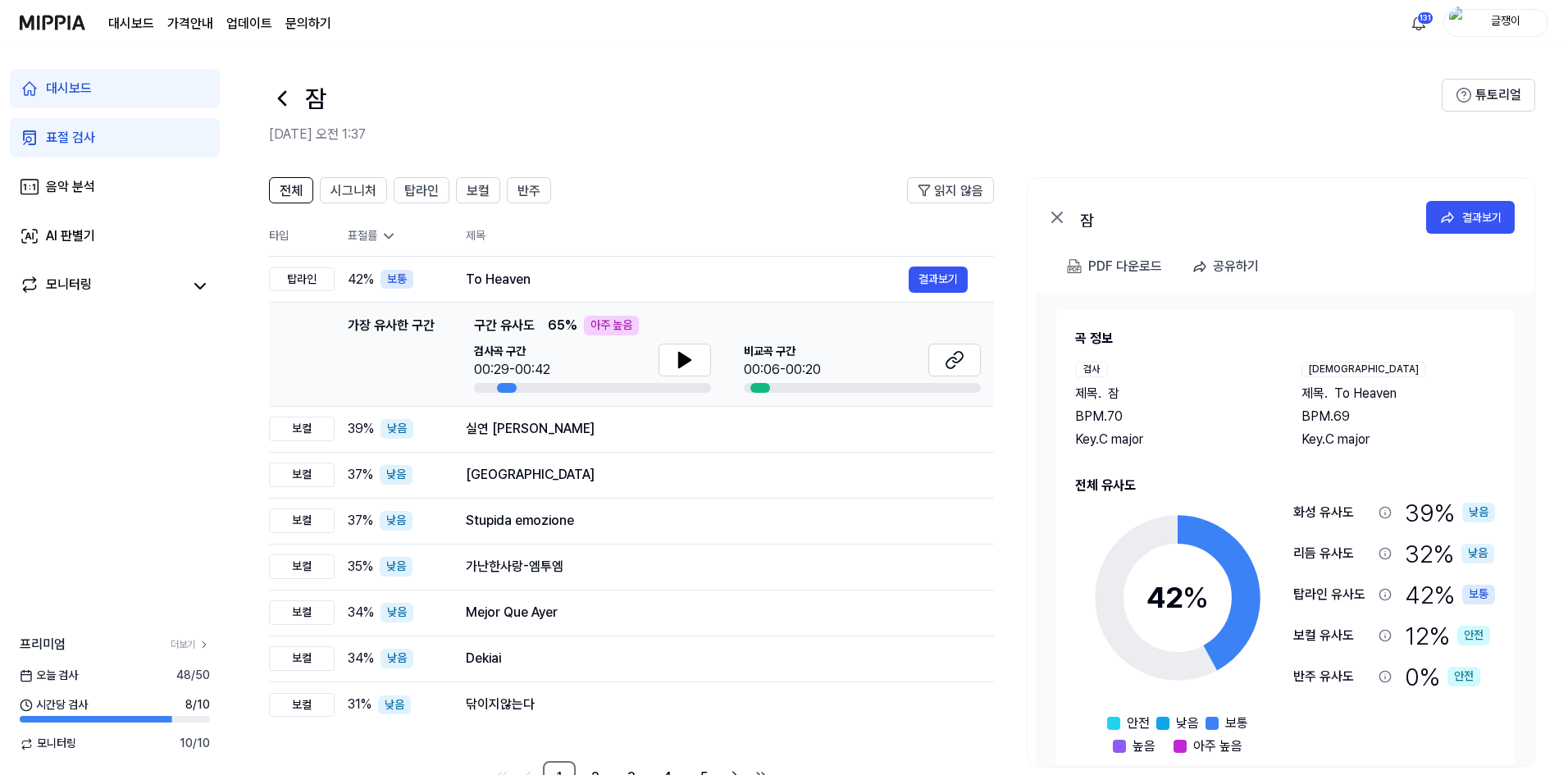
click at [64, 133] on div "표절 검사" at bounding box center [70, 137] width 49 height 20
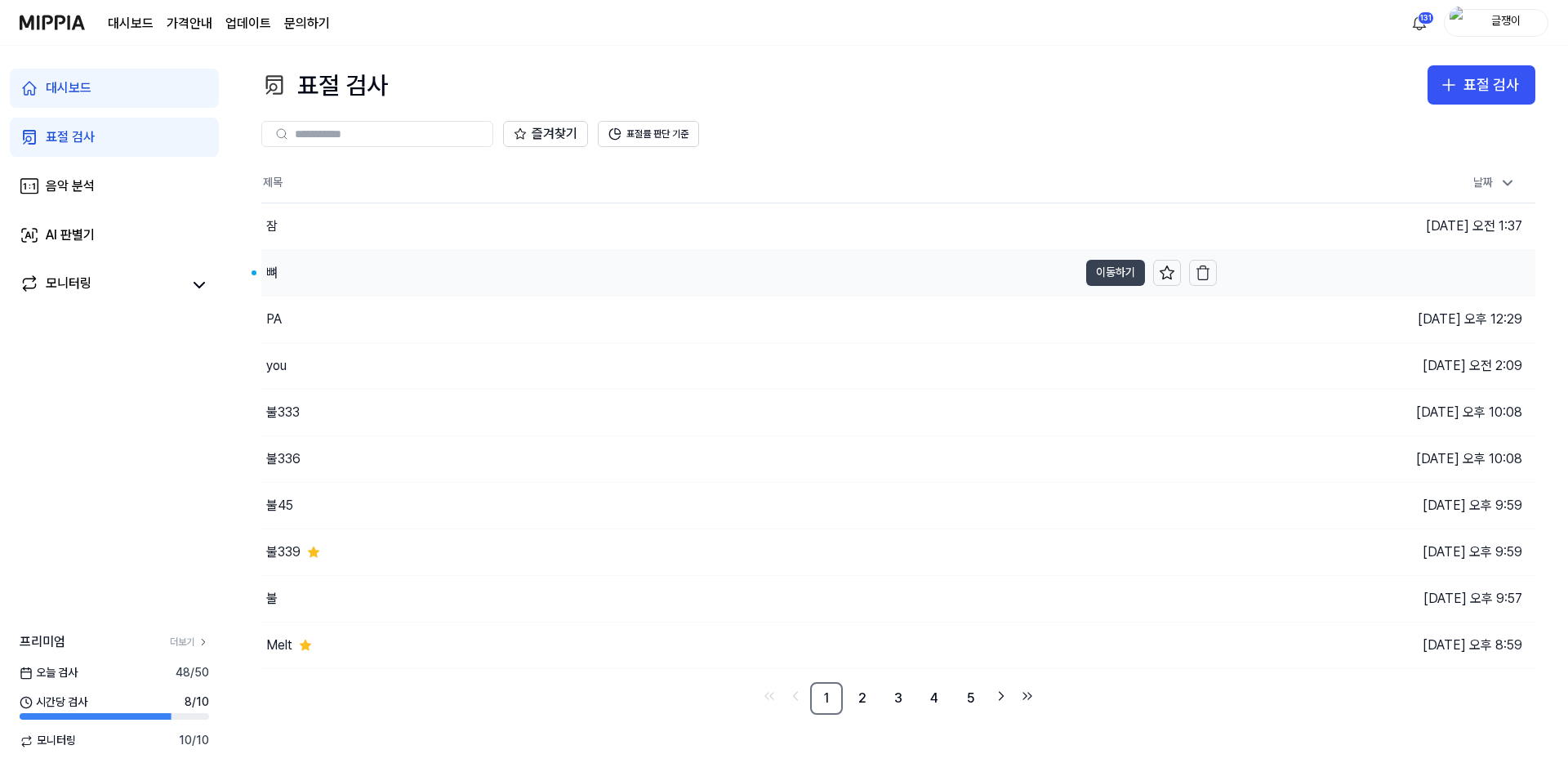
click at [1115, 267] on button "이동하기" at bounding box center [1116, 273] width 59 height 27
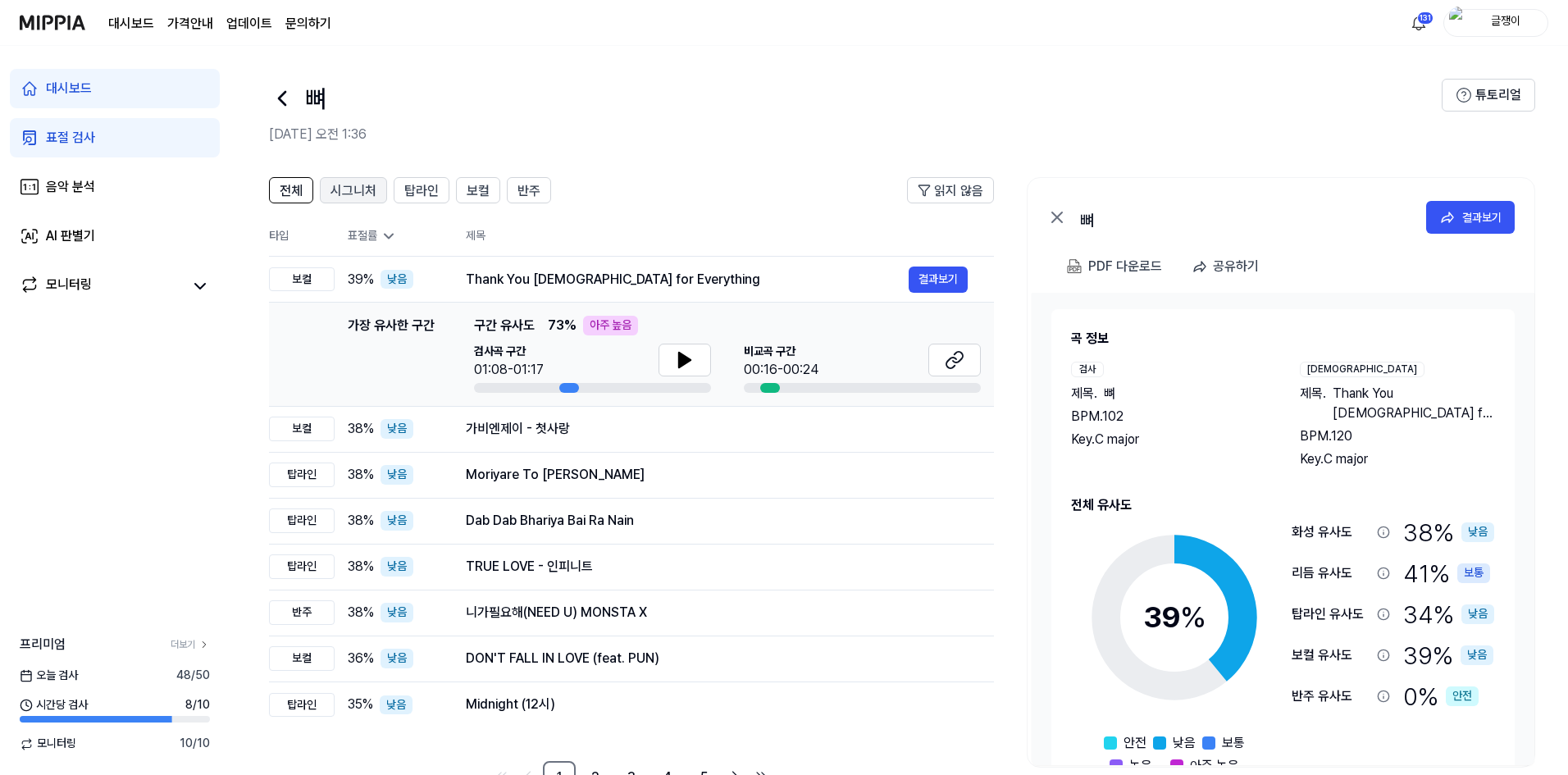
click at [342, 192] on span "시그니처" at bounding box center [353, 191] width 45 height 20
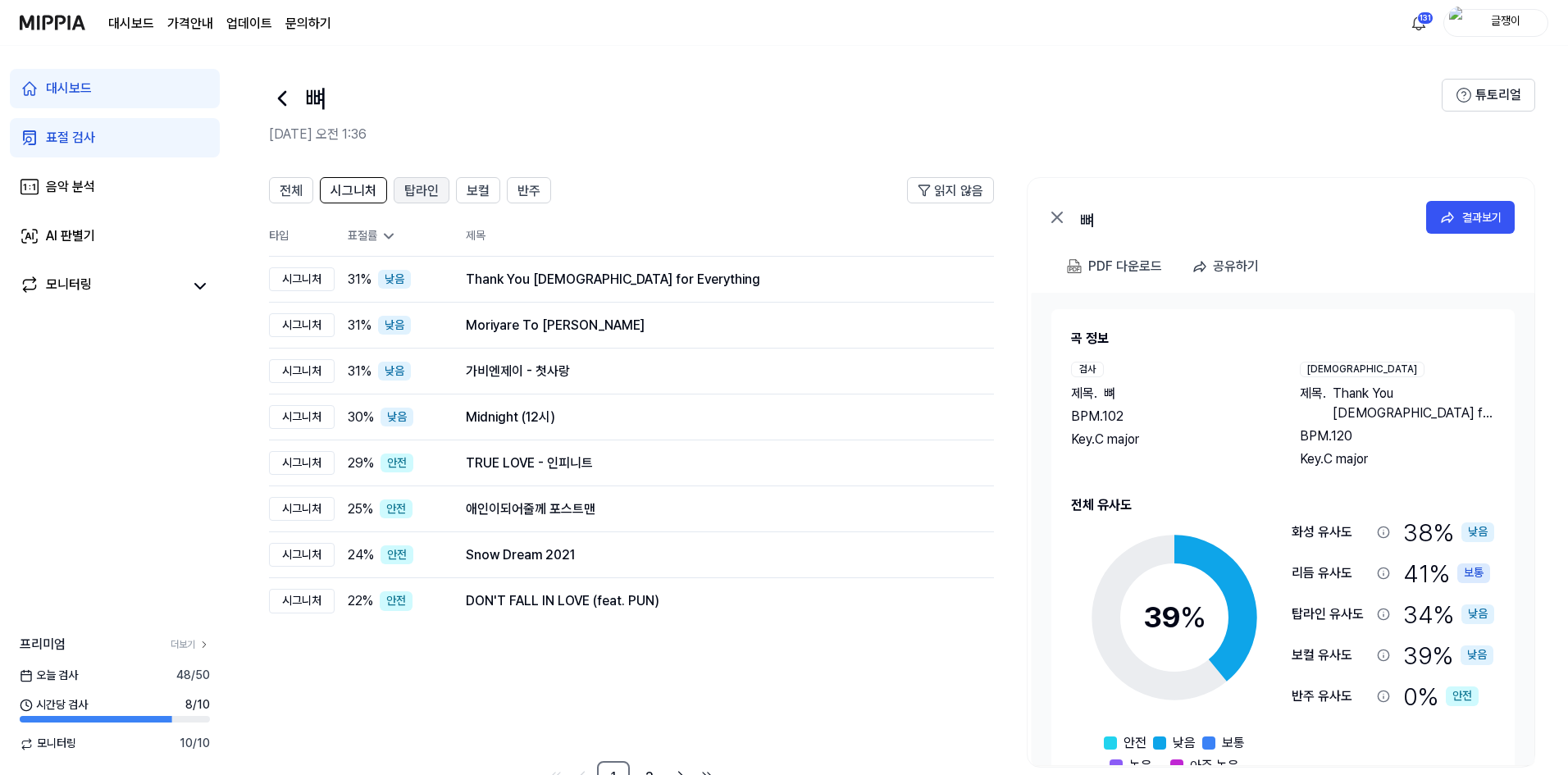
drag, startPoint x: 414, startPoint y: 185, endPoint x: 431, endPoint y: 185, distance: 17.0
click at [415, 185] on span "탑라인" at bounding box center [421, 191] width 34 height 20
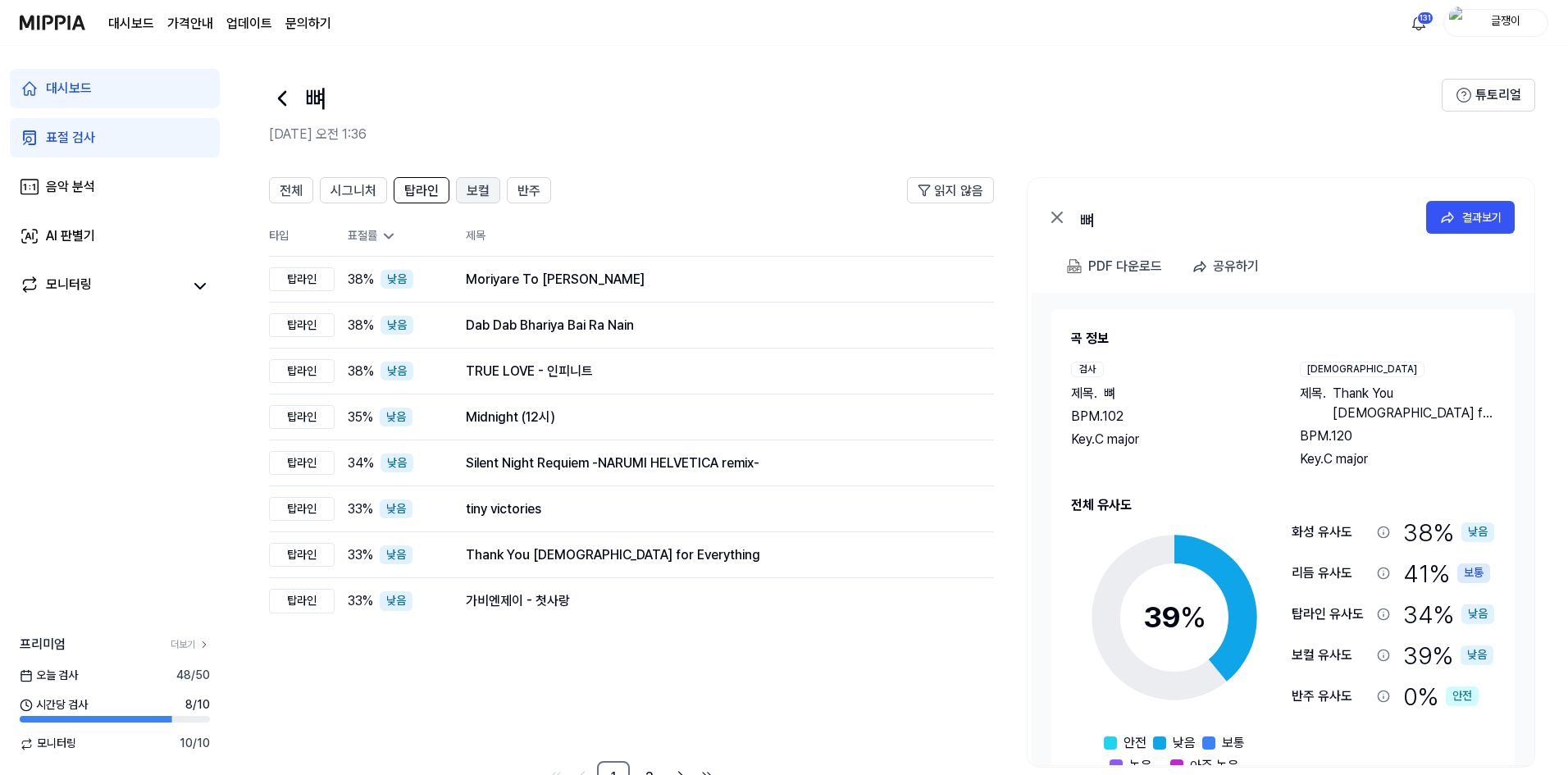
click at [475, 185] on span "보컬" at bounding box center [478, 191] width 23 height 20
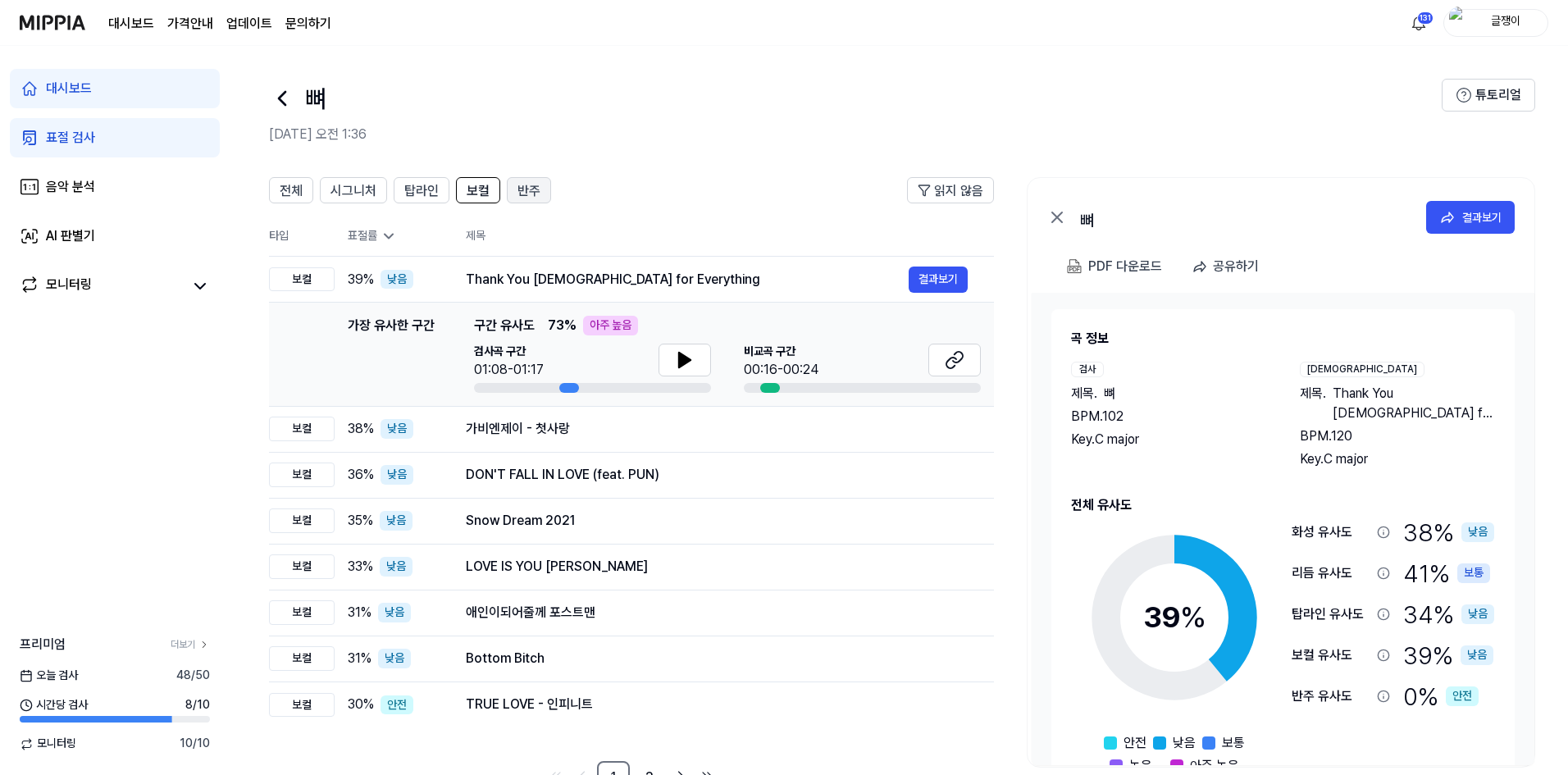
click at [527, 186] on span "반주" at bounding box center [529, 191] width 23 height 20
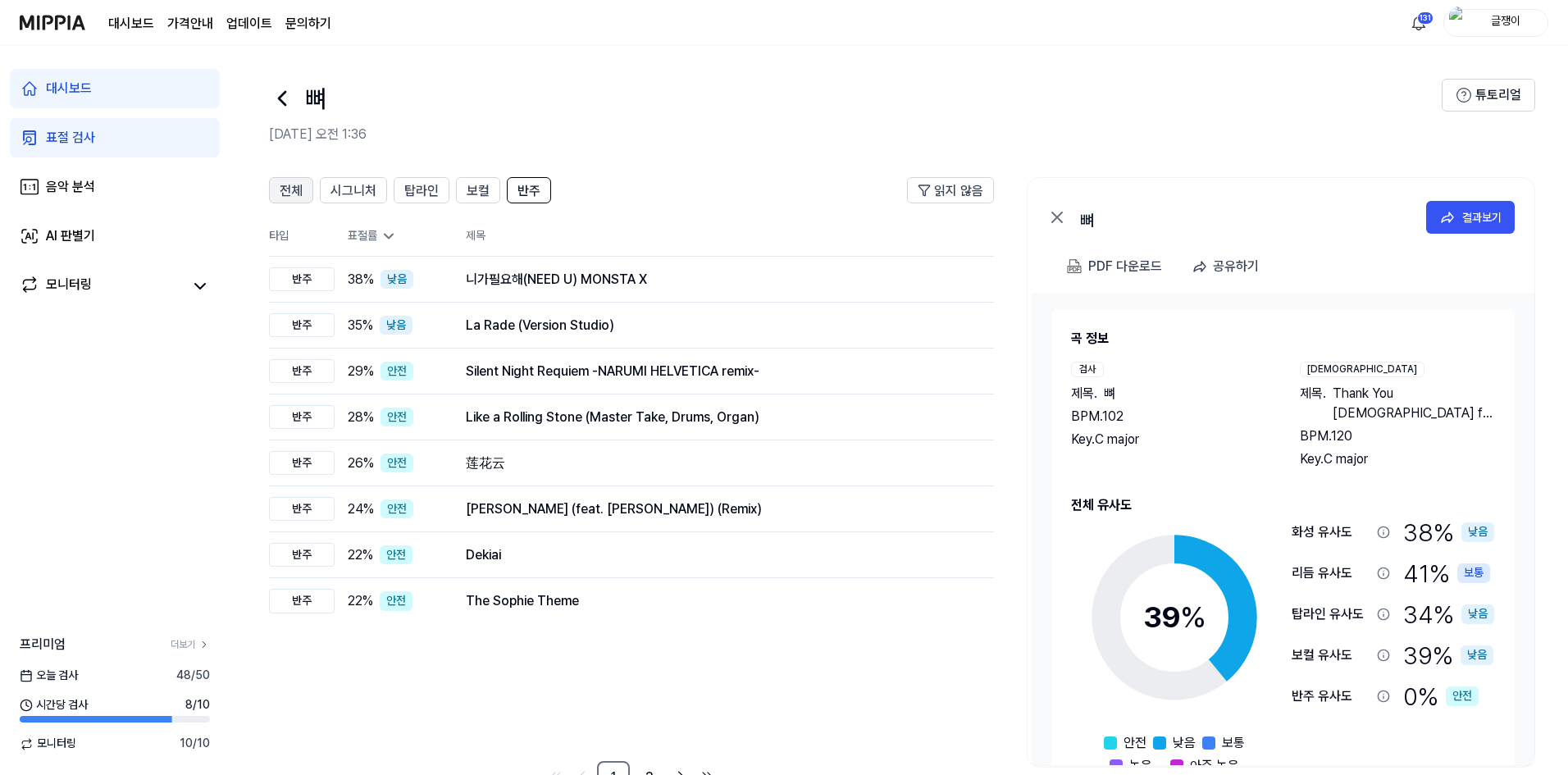
click at [288, 192] on span "전체" at bounding box center [291, 191] width 23 height 20
